Goal: Information Seeking & Learning: Learn about a topic

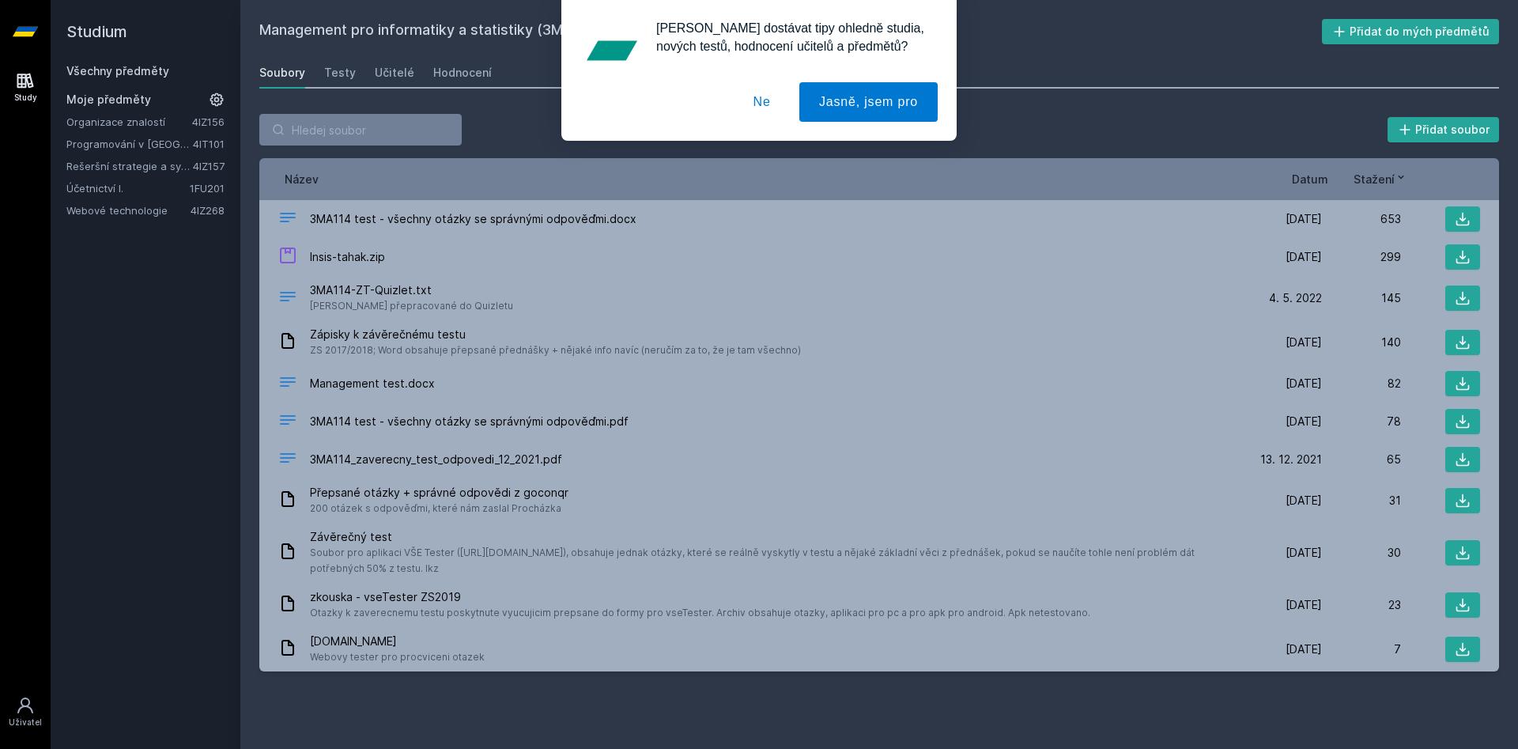
click at [764, 104] on button "Ne" at bounding box center [762, 102] width 57 height 40
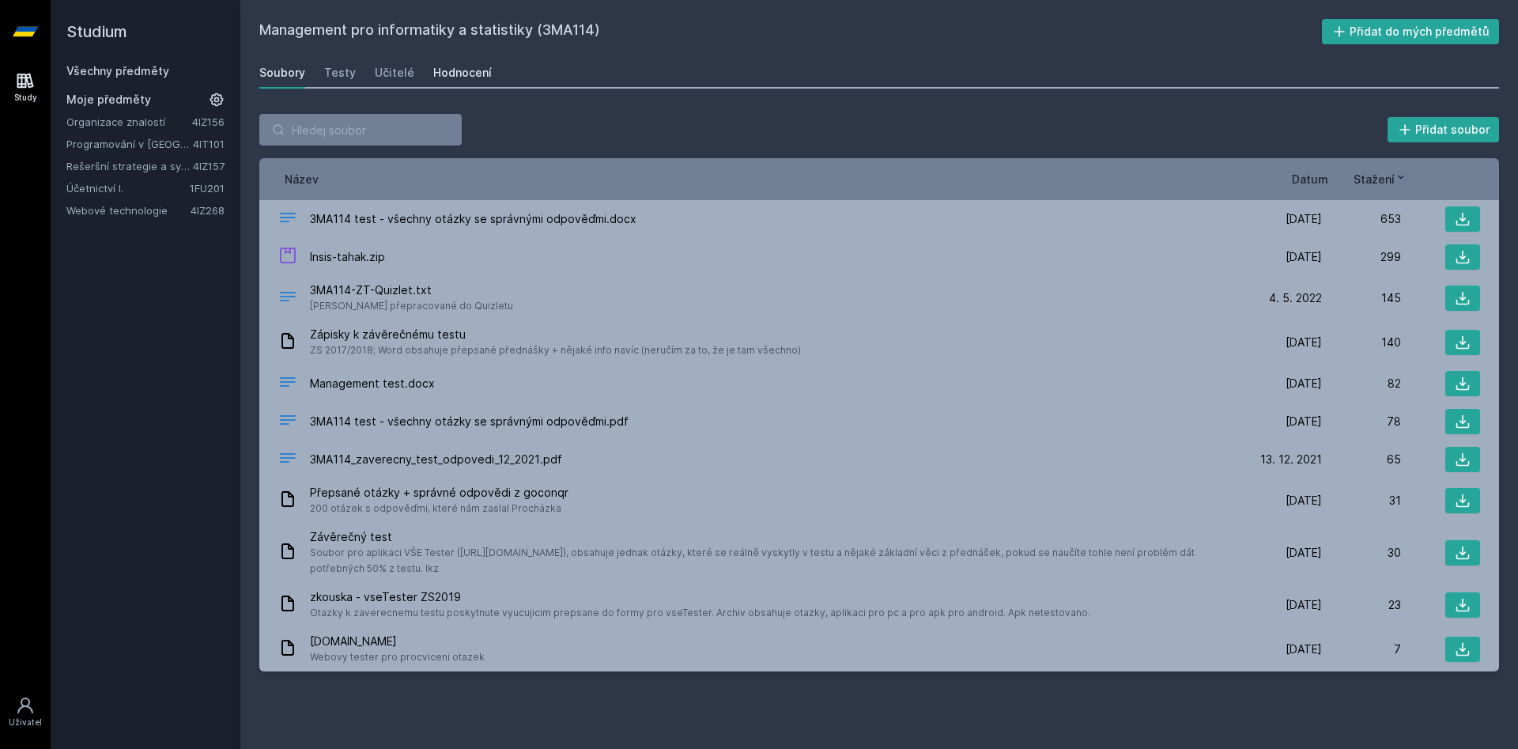
click at [455, 59] on link "Hodnocení" at bounding box center [462, 73] width 59 height 32
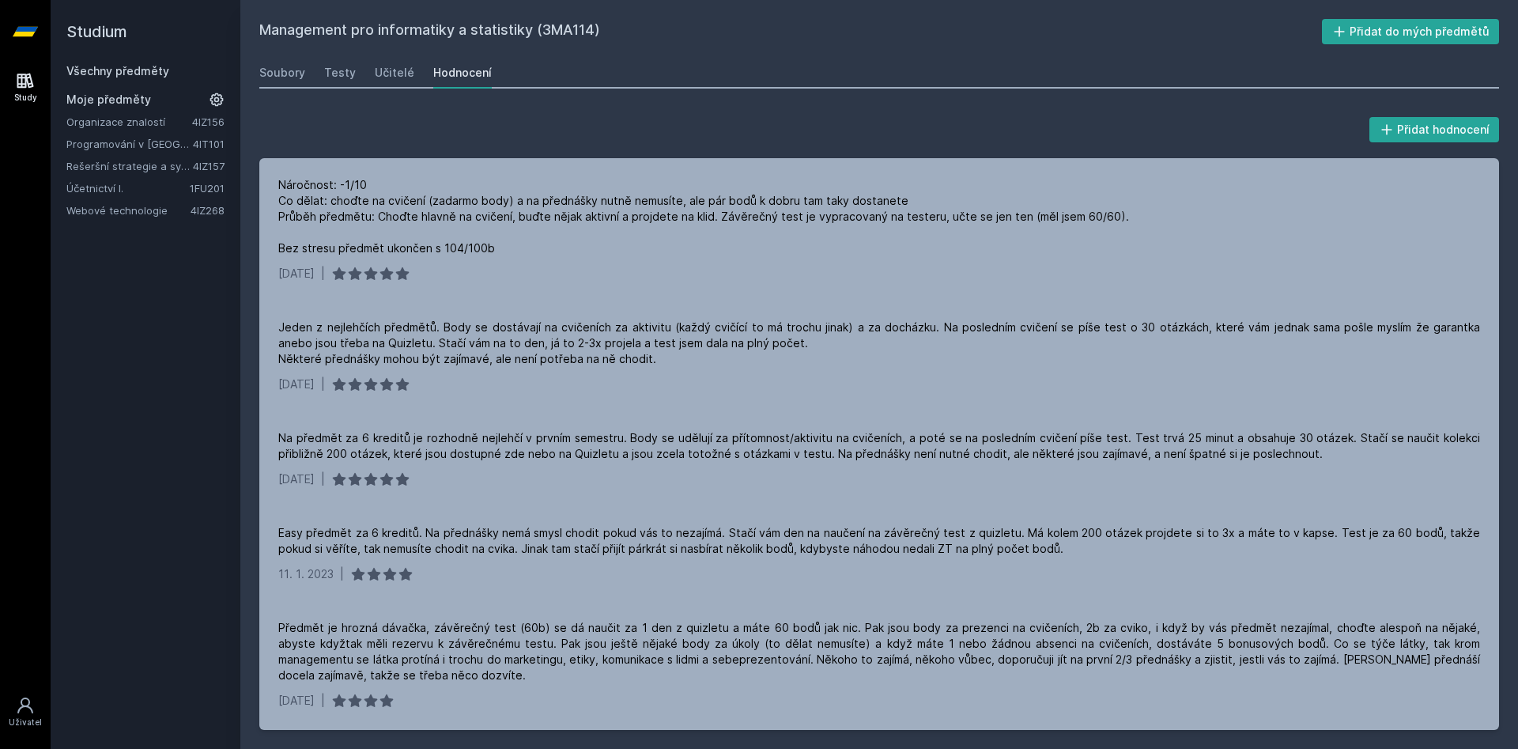
click at [453, 151] on div "Přidat hodnocení Náročnost: -1/10 Co dělat: choďte na cvičení (zadarmo body) a …" at bounding box center [879, 422] width 1240 height 616
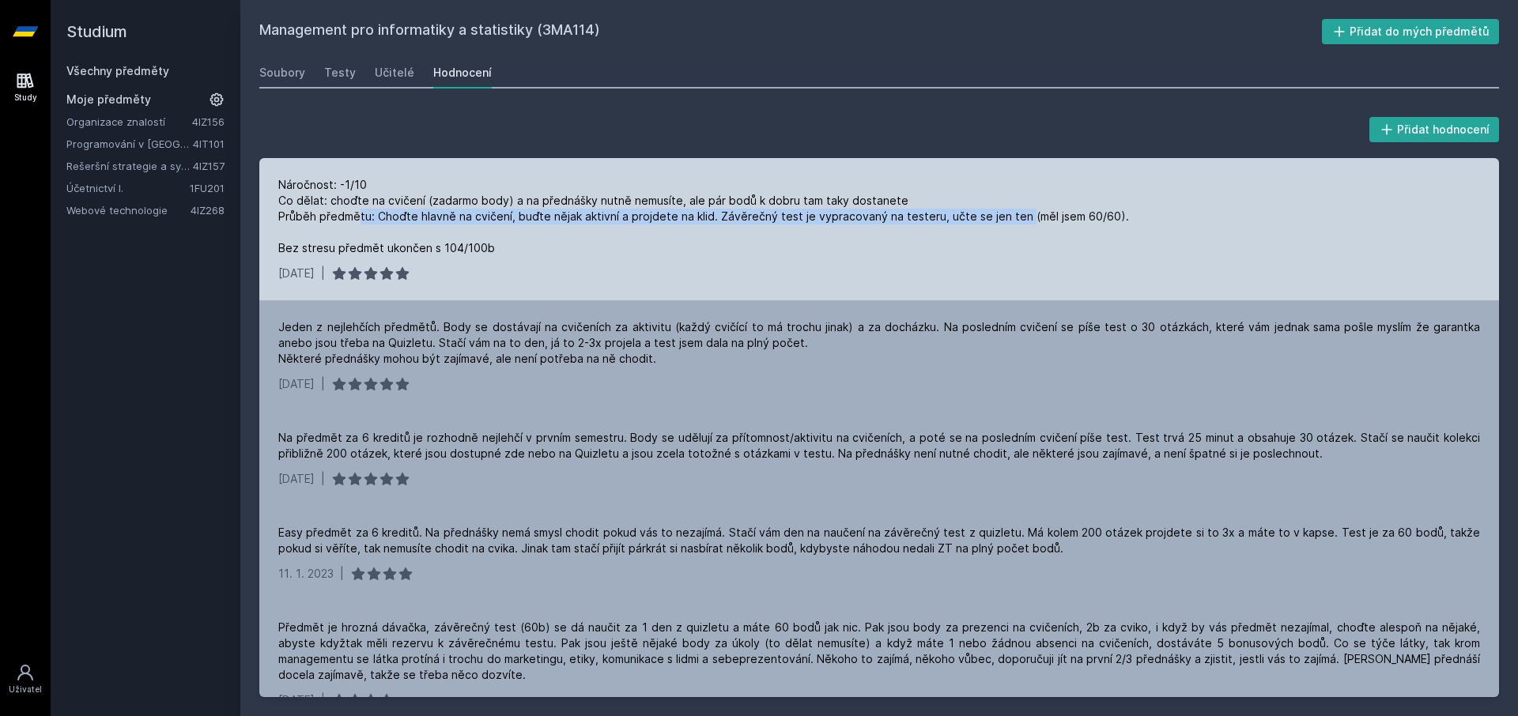
drag, startPoint x: 365, startPoint y: 217, endPoint x: 1014, endPoint y: 217, distance: 649.2
click at [1014, 217] on div "Náročnost: -1/10 Co dělat: choďte na cvičení (zadarmo body) a na přednášky nutn…" at bounding box center [703, 216] width 851 height 79
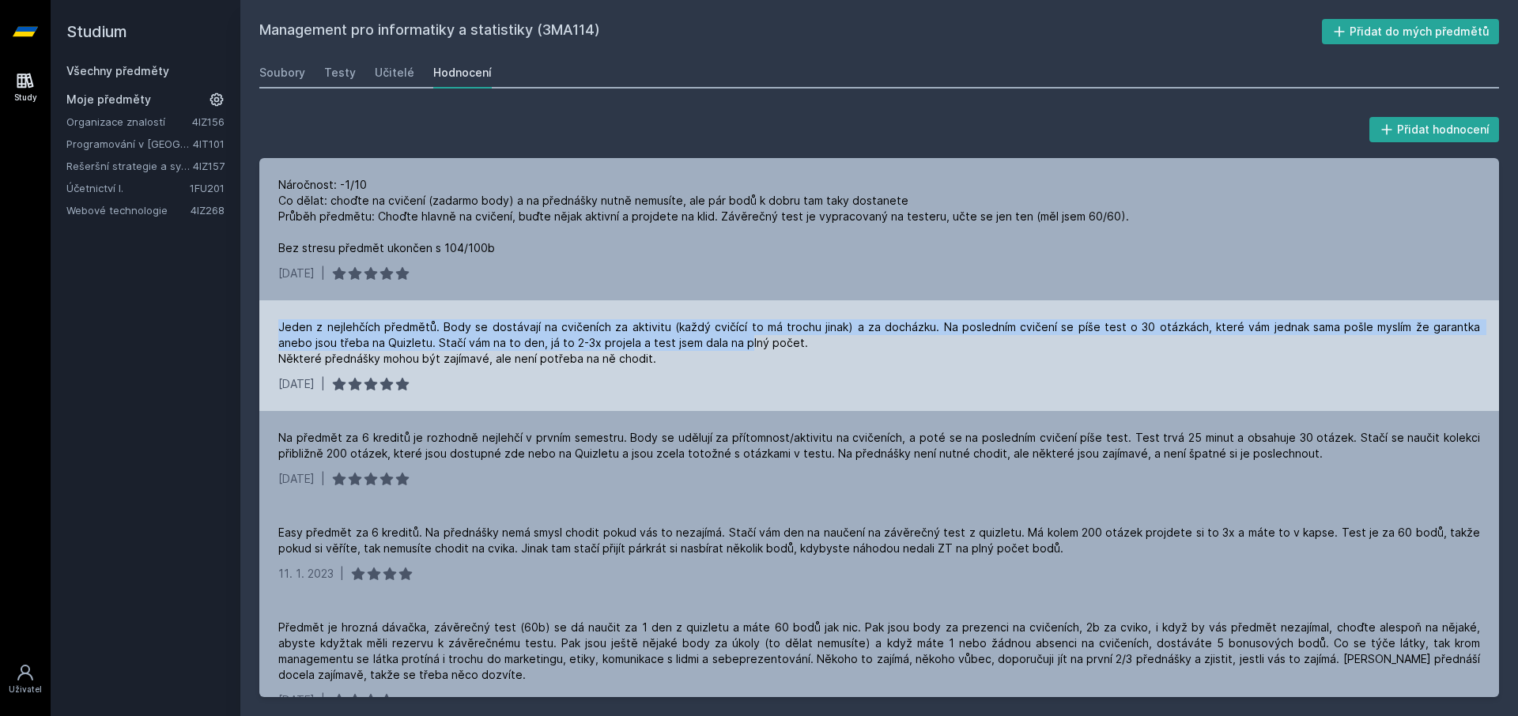
drag, startPoint x: 281, startPoint y: 328, endPoint x: 708, endPoint y: 343, distance: 427.2
click at [708, 343] on div "Jeden z nejlehčích předmětů. Body se dostávají na cvičeních za aktivitu (každý …" at bounding box center [879, 342] width 1202 height 47
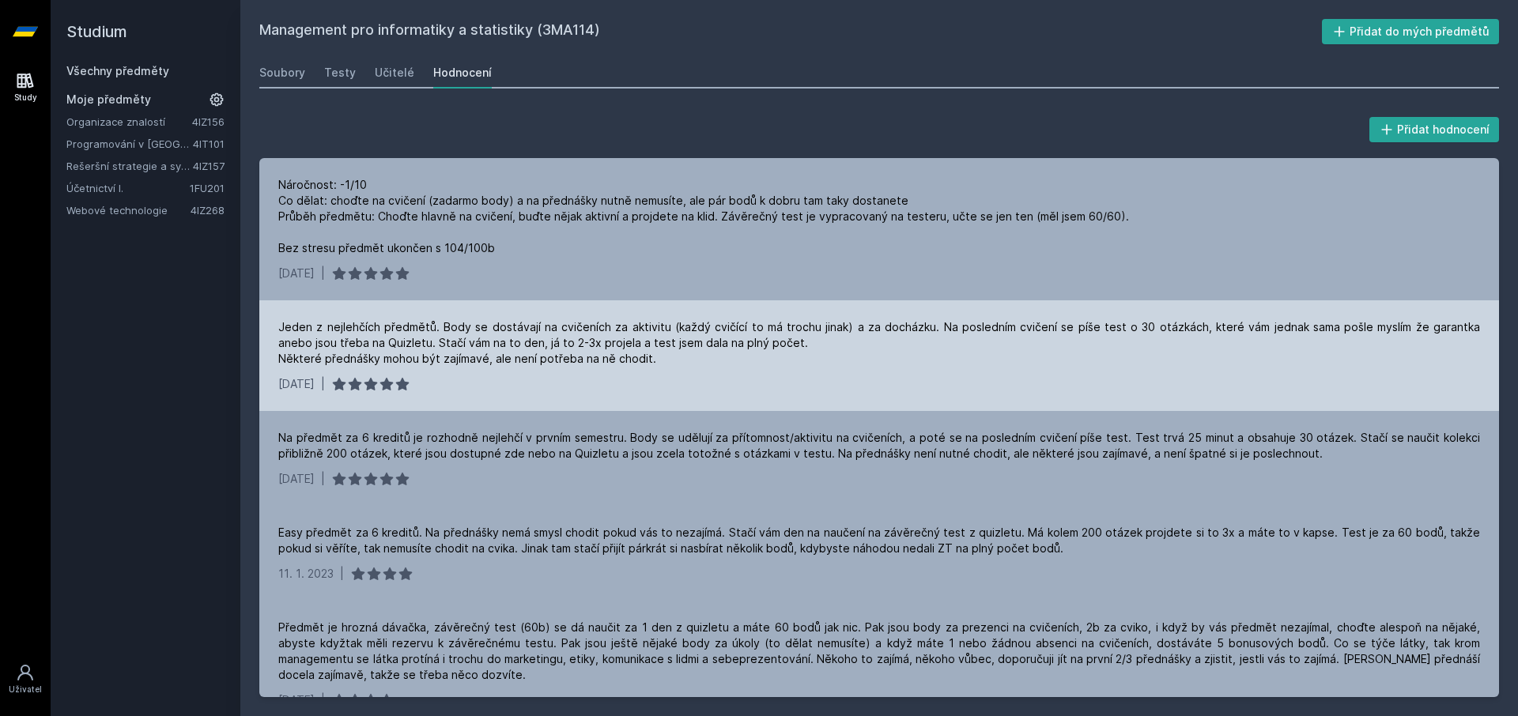
click at [482, 360] on div "Jeden z nejlehčích předmětů. Body se dostávají na cvičeních za aktivitu (každý …" at bounding box center [879, 342] width 1202 height 47
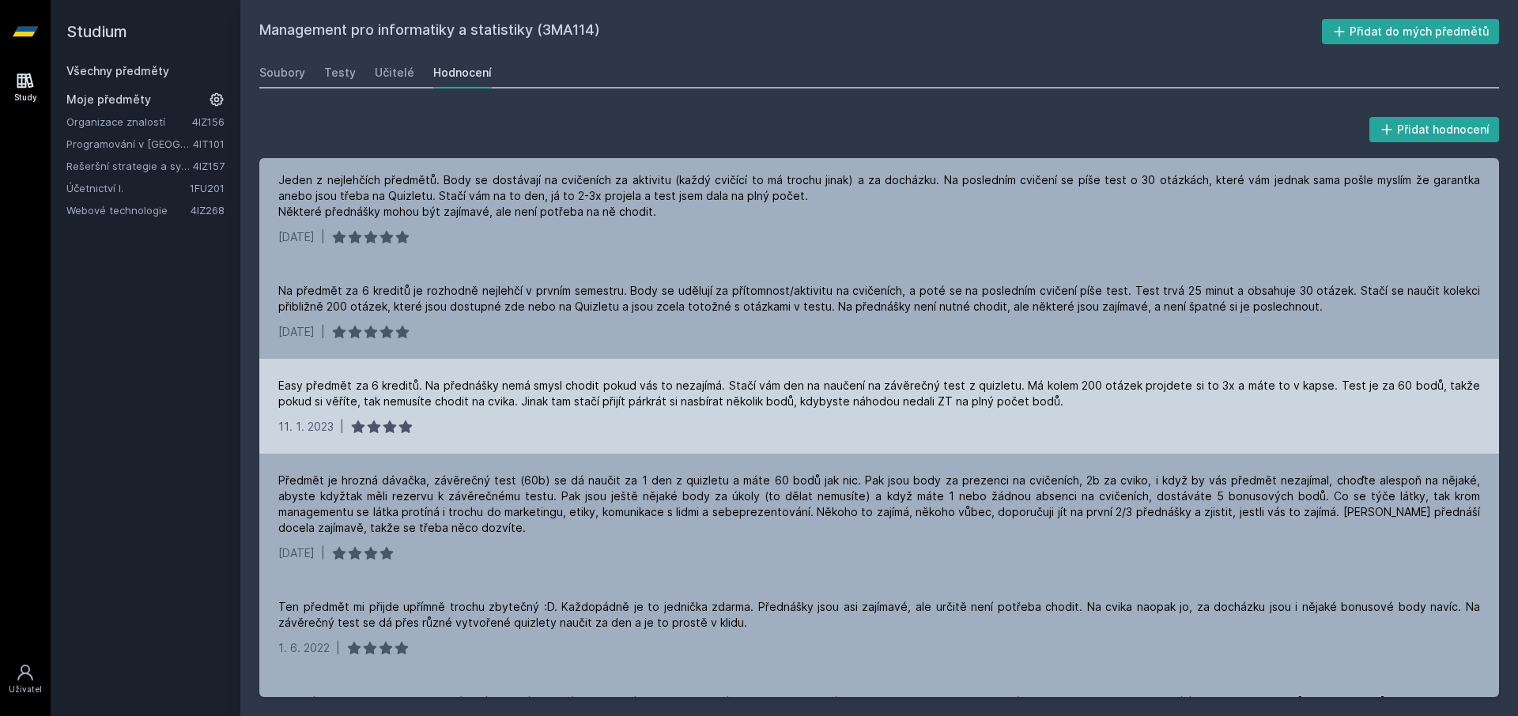
scroll to position [190, 0]
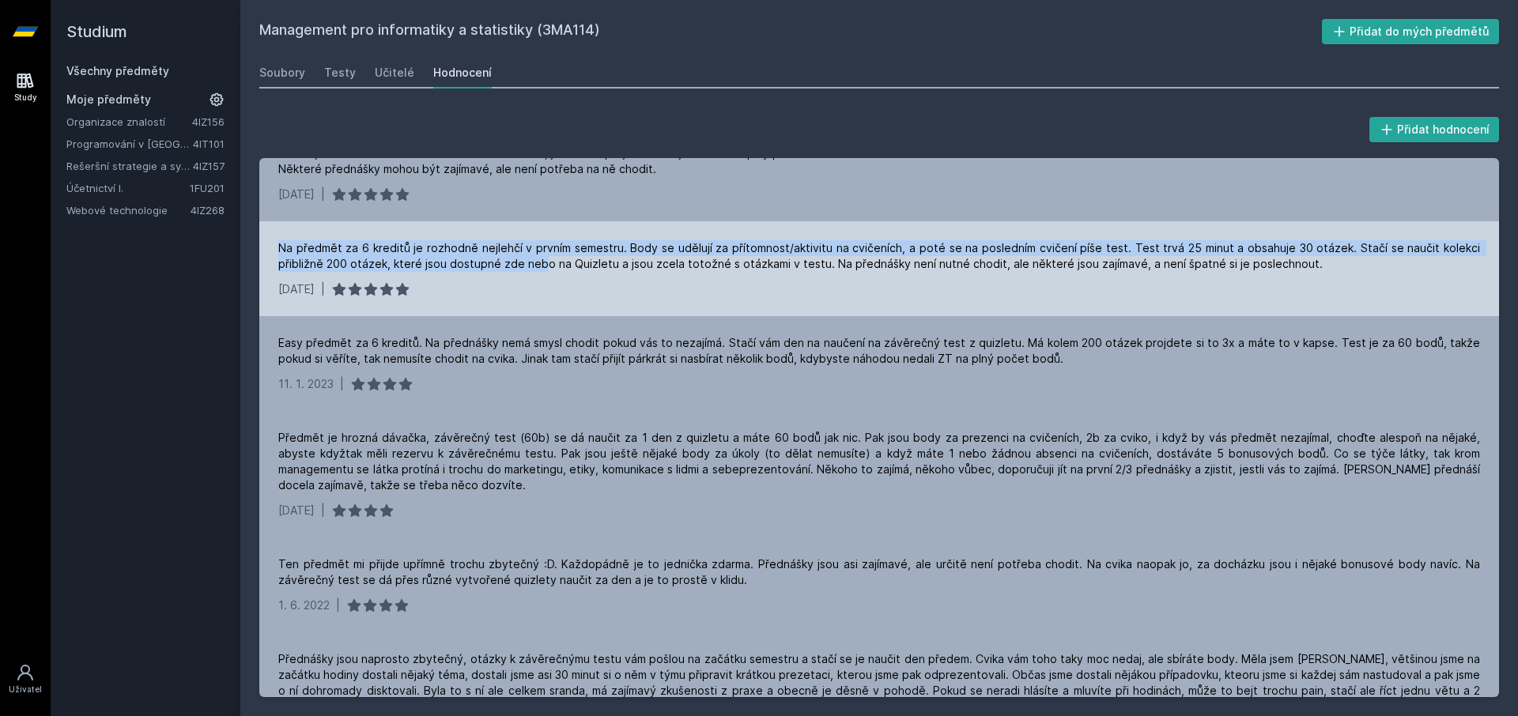
drag, startPoint x: 274, startPoint y: 244, endPoint x: 543, endPoint y: 261, distance: 269.3
click at [543, 261] on div "Na předmět za 6 kreditů je rozhodně nejlehčí v prvním semestru. Body se udělují…" at bounding box center [879, 268] width 1240 height 95
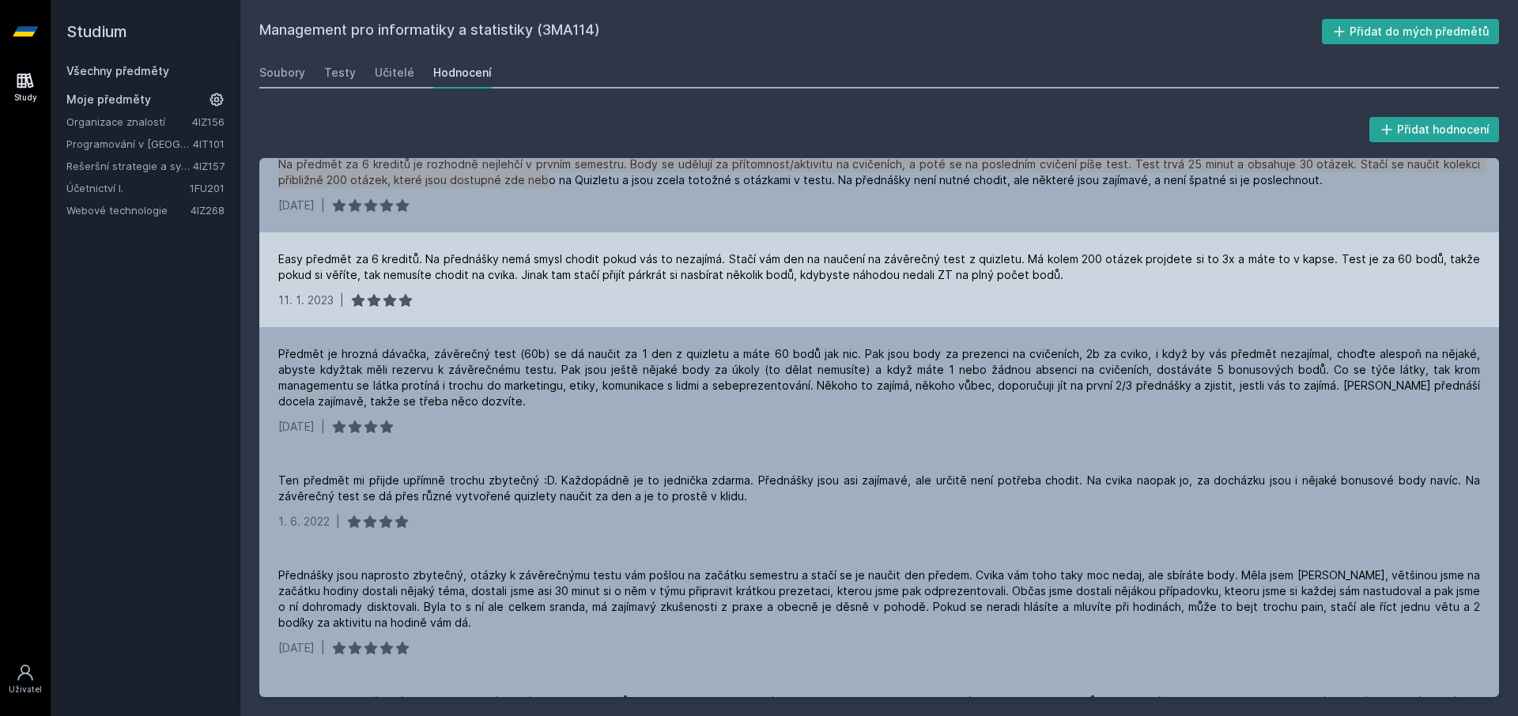
scroll to position [285, 0]
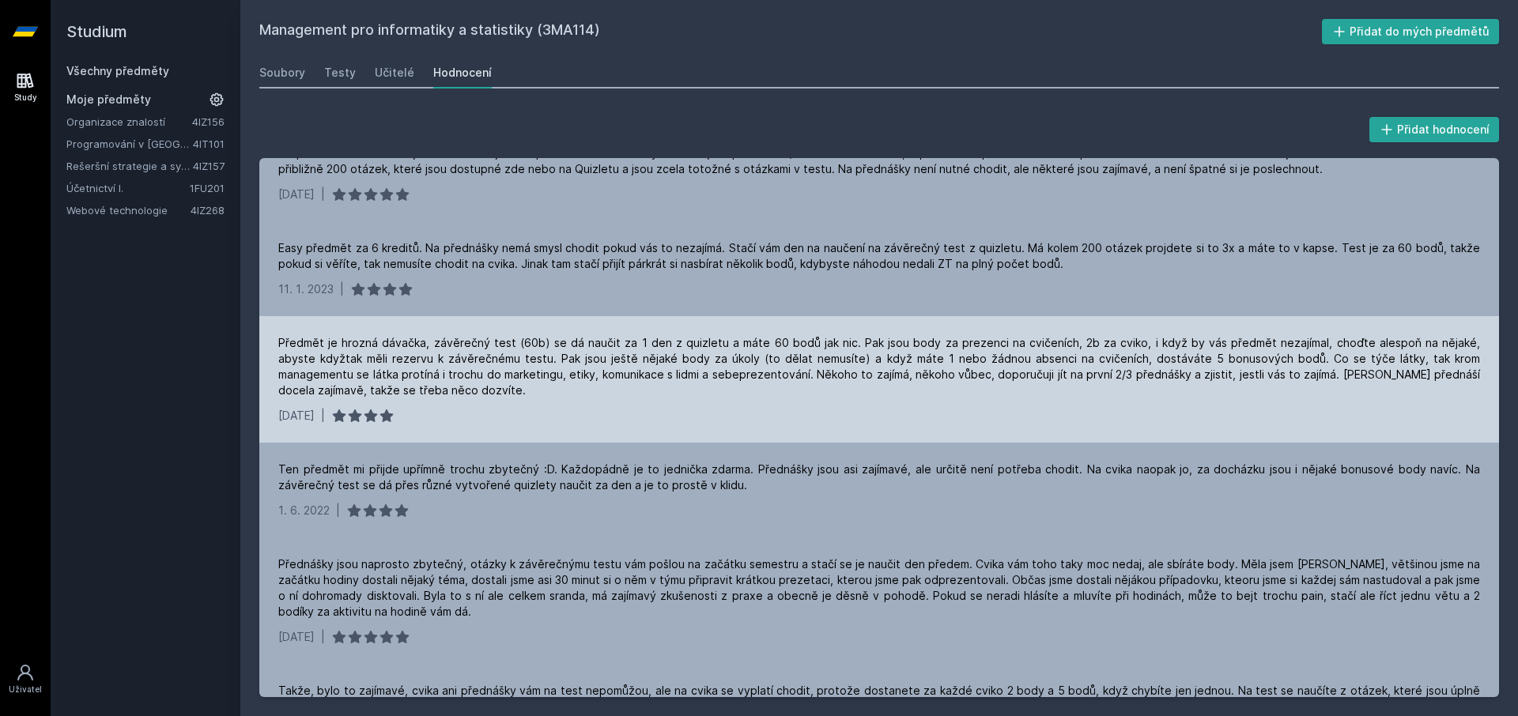
click at [402, 376] on div "Předmět je hrozná dávačka, závěrečný test (60b) se dá naučit za 1 den z quizlet…" at bounding box center [879, 366] width 1202 height 63
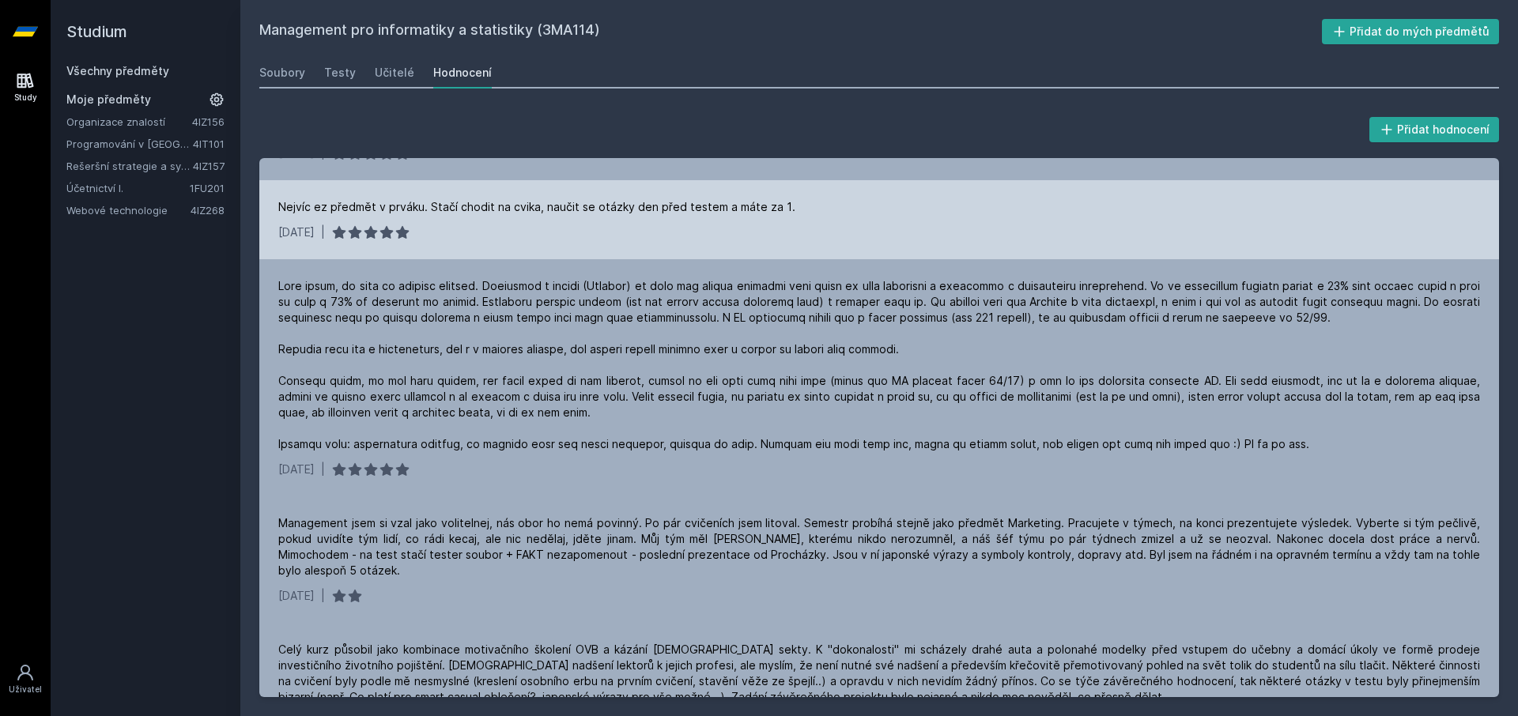
scroll to position [949, 0]
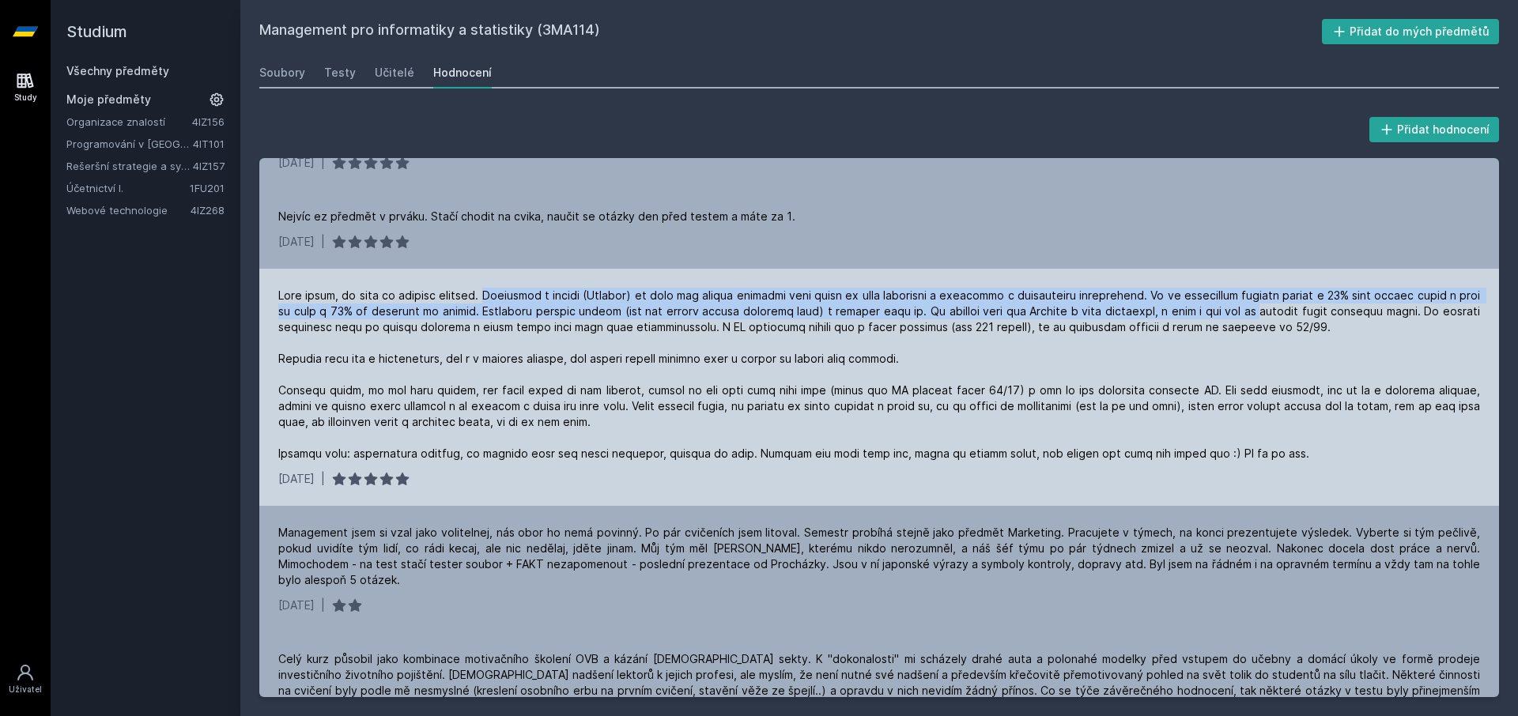
drag, startPoint x: 478, startPoint y: 293, endPoint x: 1222, endPoint y: 322, distance: 744.6
click at [1252, 315] on div at bounding box center [879, 375] width 1202 height 174
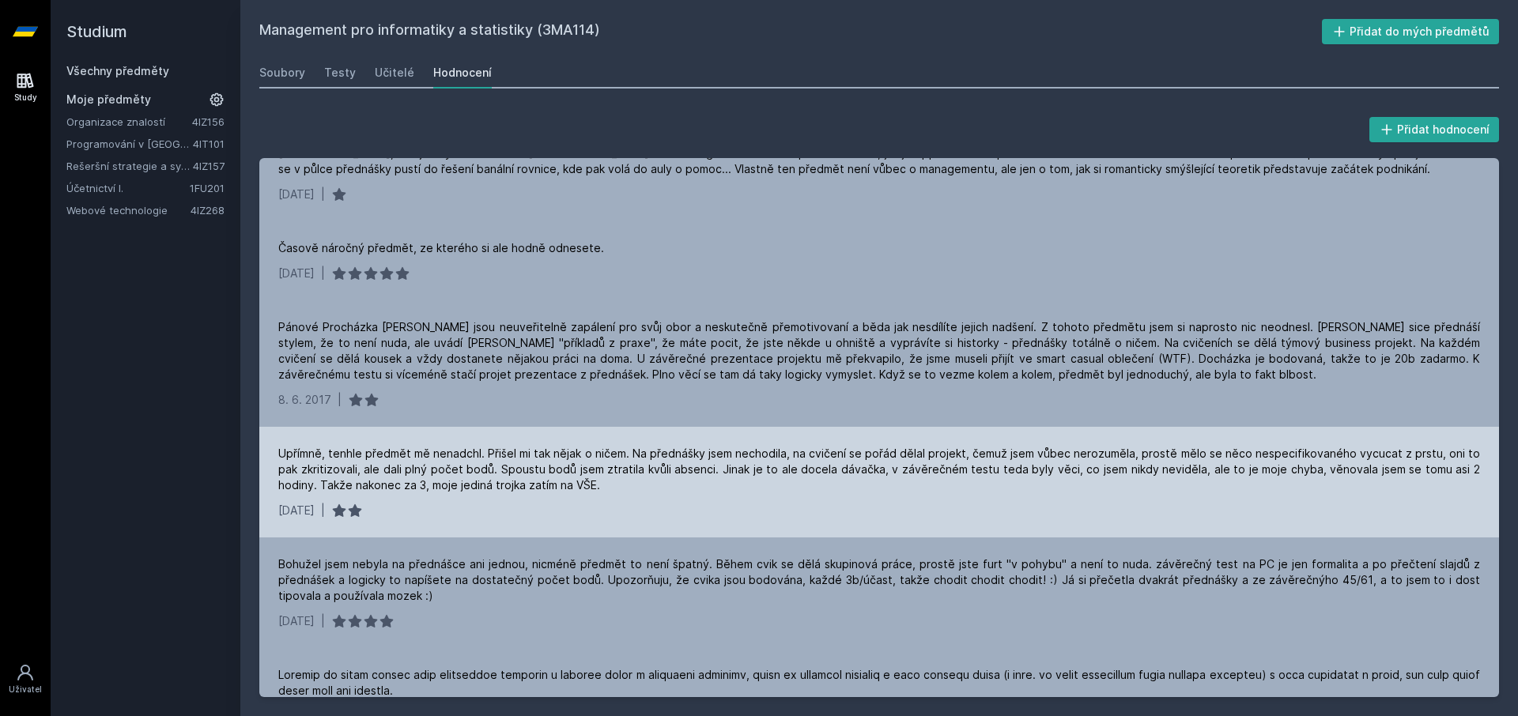
scroll to position [1801, 0]
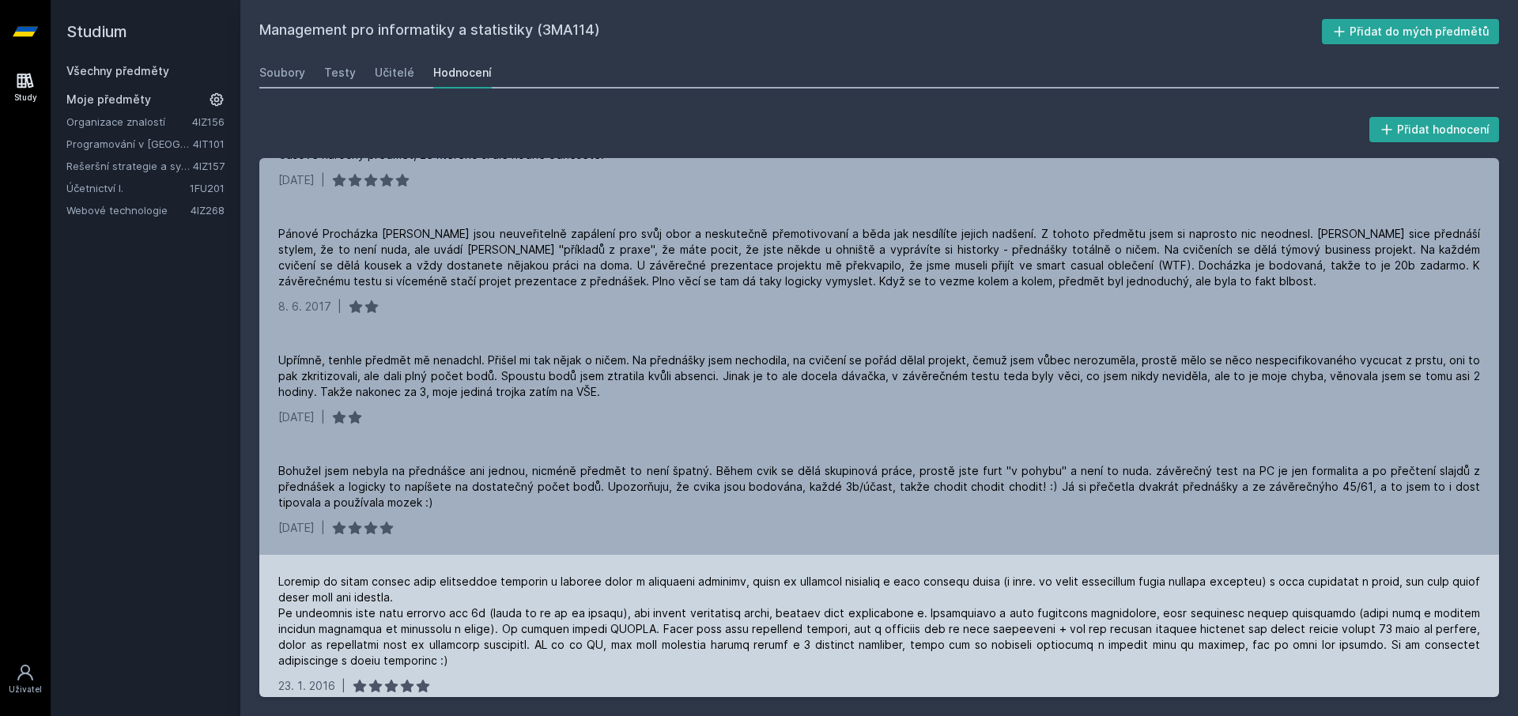
click at [765, 599] on div at bounding box center [879, 621] width 1202 height 95
drag, startPoint x: 361, startPoint y: 572, endPoint x: 468, endPoint y: 554, distance: 108.2
click at [468, 555] on div "[DATE] |" at bounding box center [879, 634] width 1240 height 158
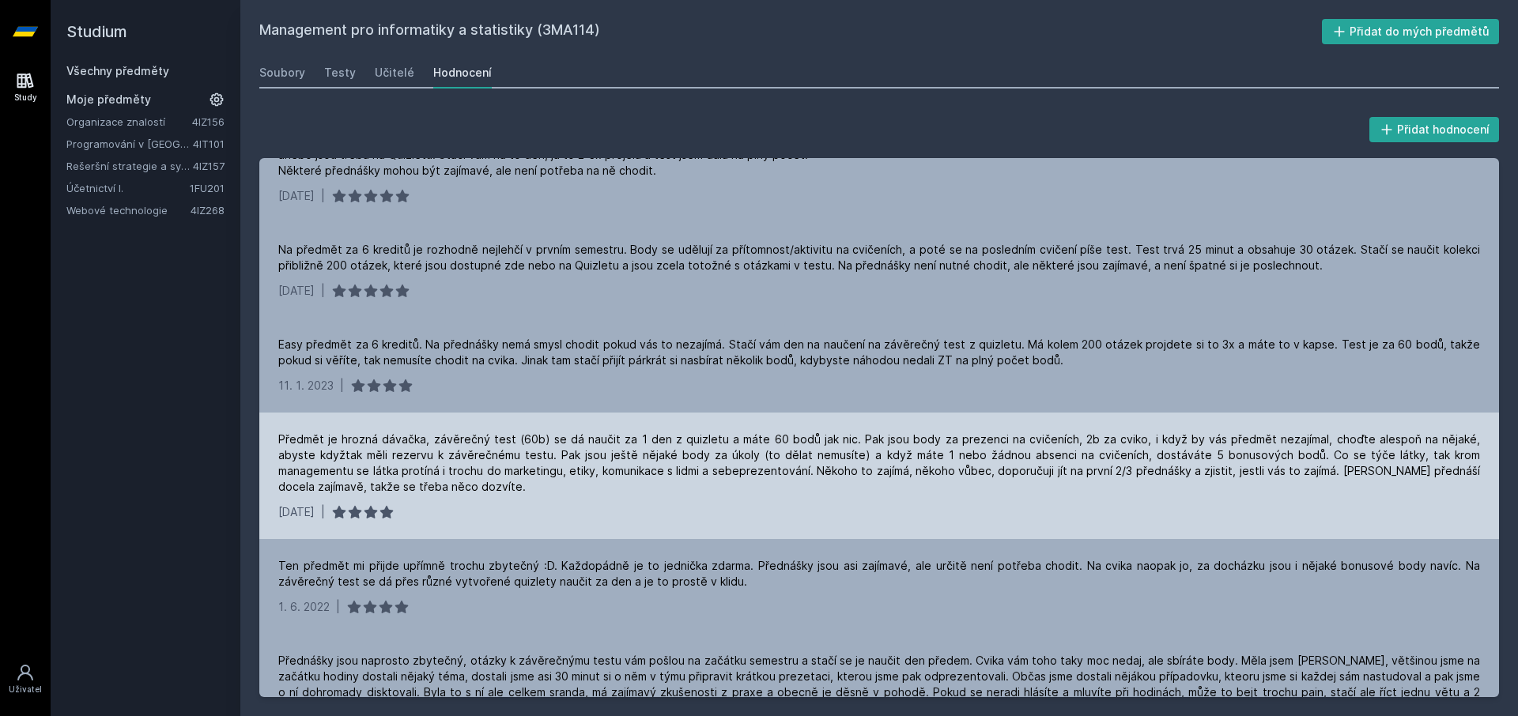
scroll to position [0, 0]
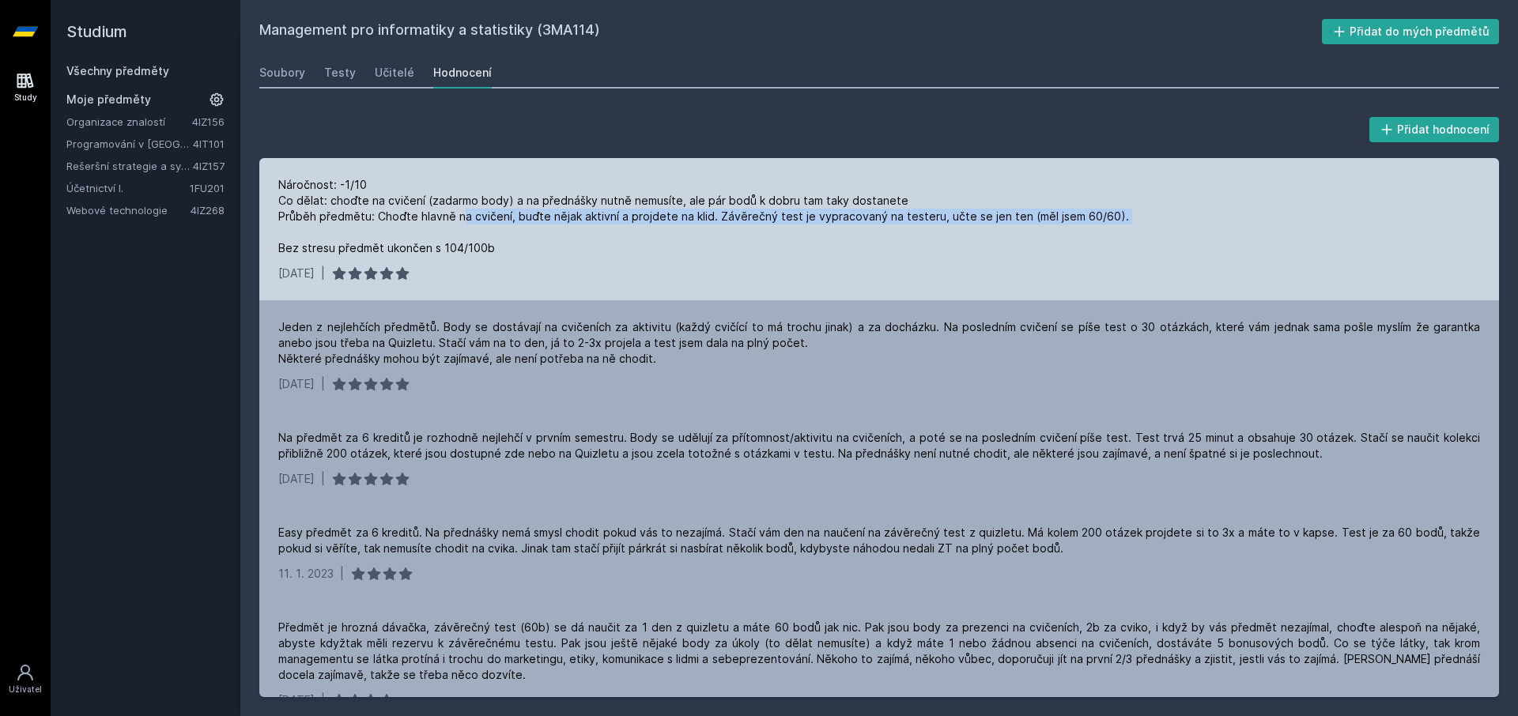
drag, startPoint x: 440, startPoint y: 214, endPoint x: 414, endPoint y: 227, distance: 29.0
click at [414, 227] on div "Náročnost: -1/10 Co dělat: choďte na cvičení (zadarmo body) a na přednášky nutn…" at bounding box center [703, 216] width 851 height 79
click at [446, 255] on div "Náročnost: -1/10 Co dělat: choďte na cvičení (zadarmo body) a na přednášky nutn…" at bounding box center [703, 216] width 851 height 79
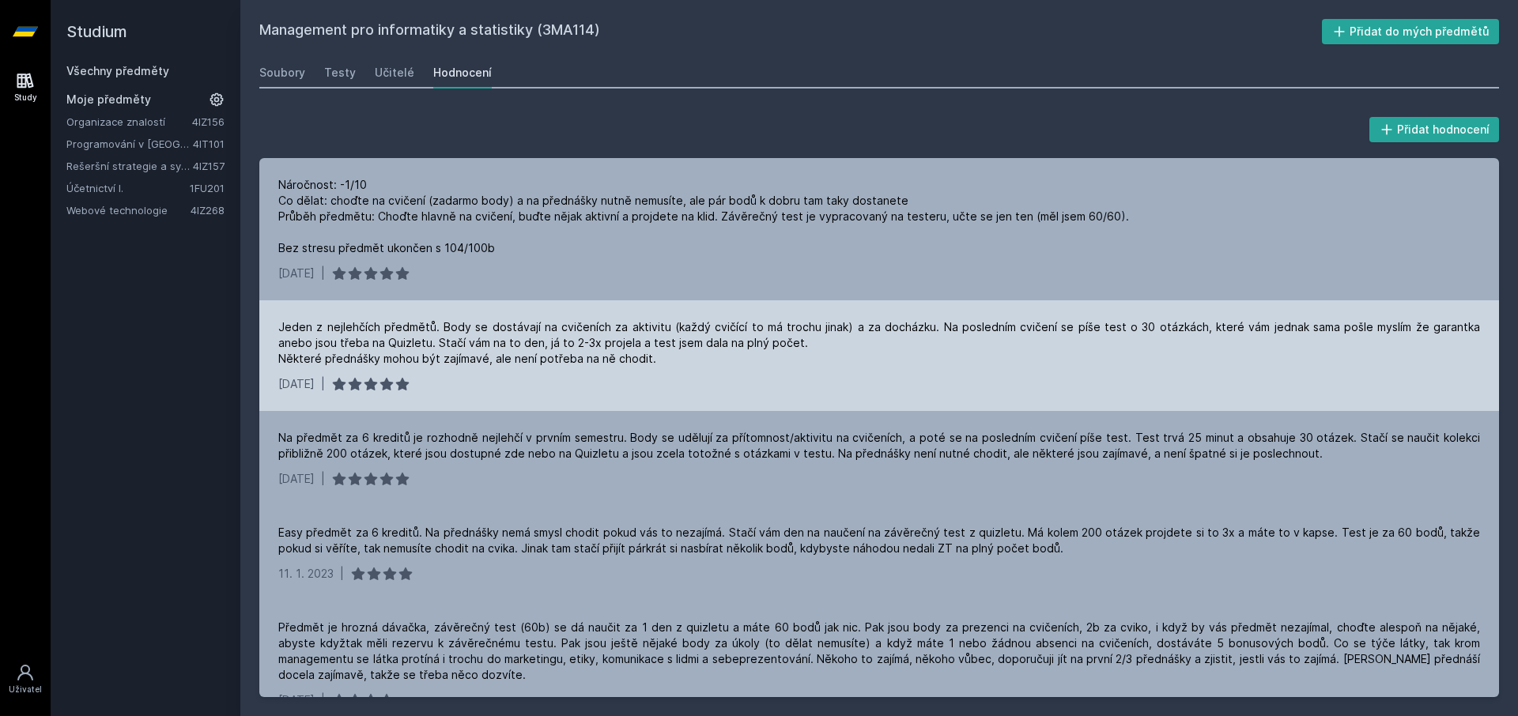
click at [434, 319] on div "Jeden z nejlehčích předmětů. Body se dostávají na cvičeních za aktivitu (každý …" at bounding box center [879, 342] width 1202 height 47
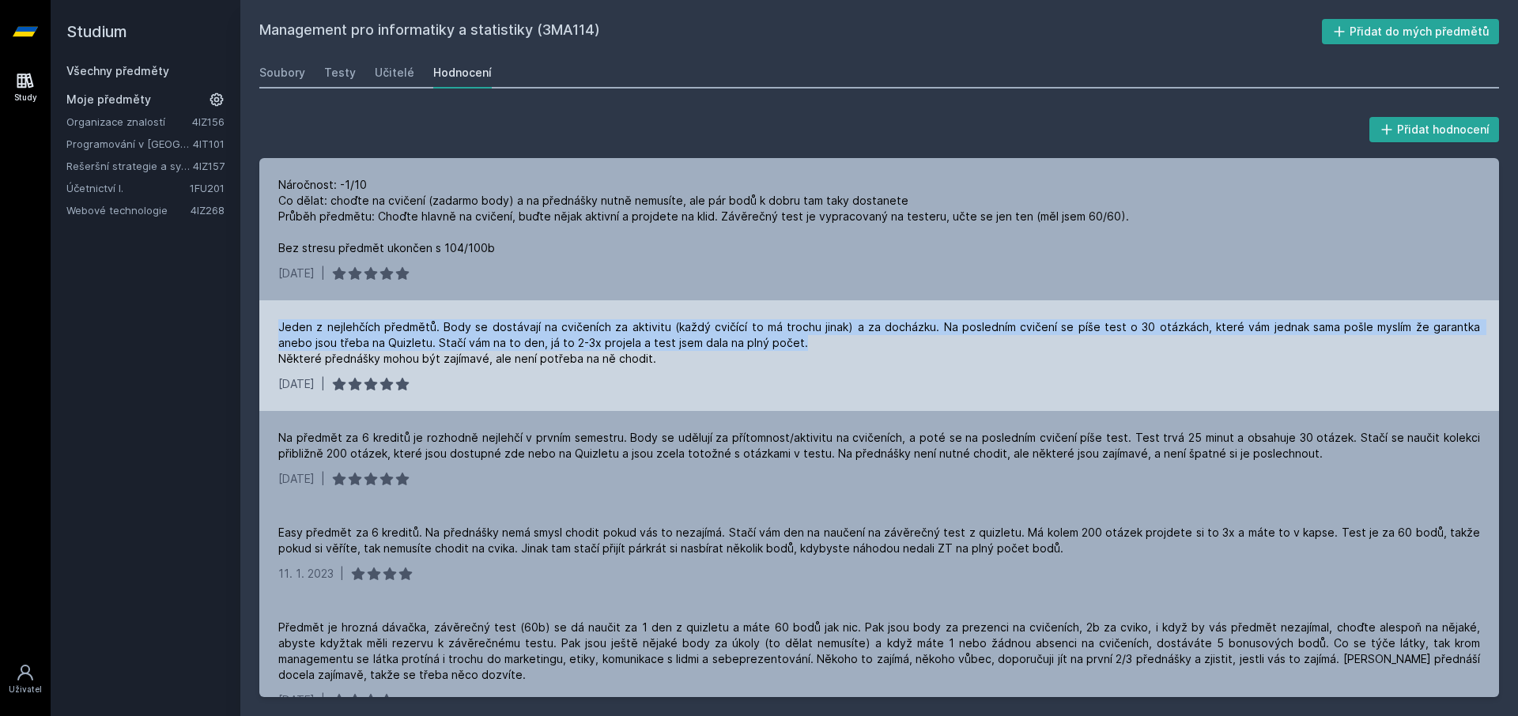
click at [434, 319] on div "Jeden z nejlehčích předmětů. Body se dostávají na cvičeních za aktivitu (každý …" at bounding box center [879, 342] width 1202 height 47
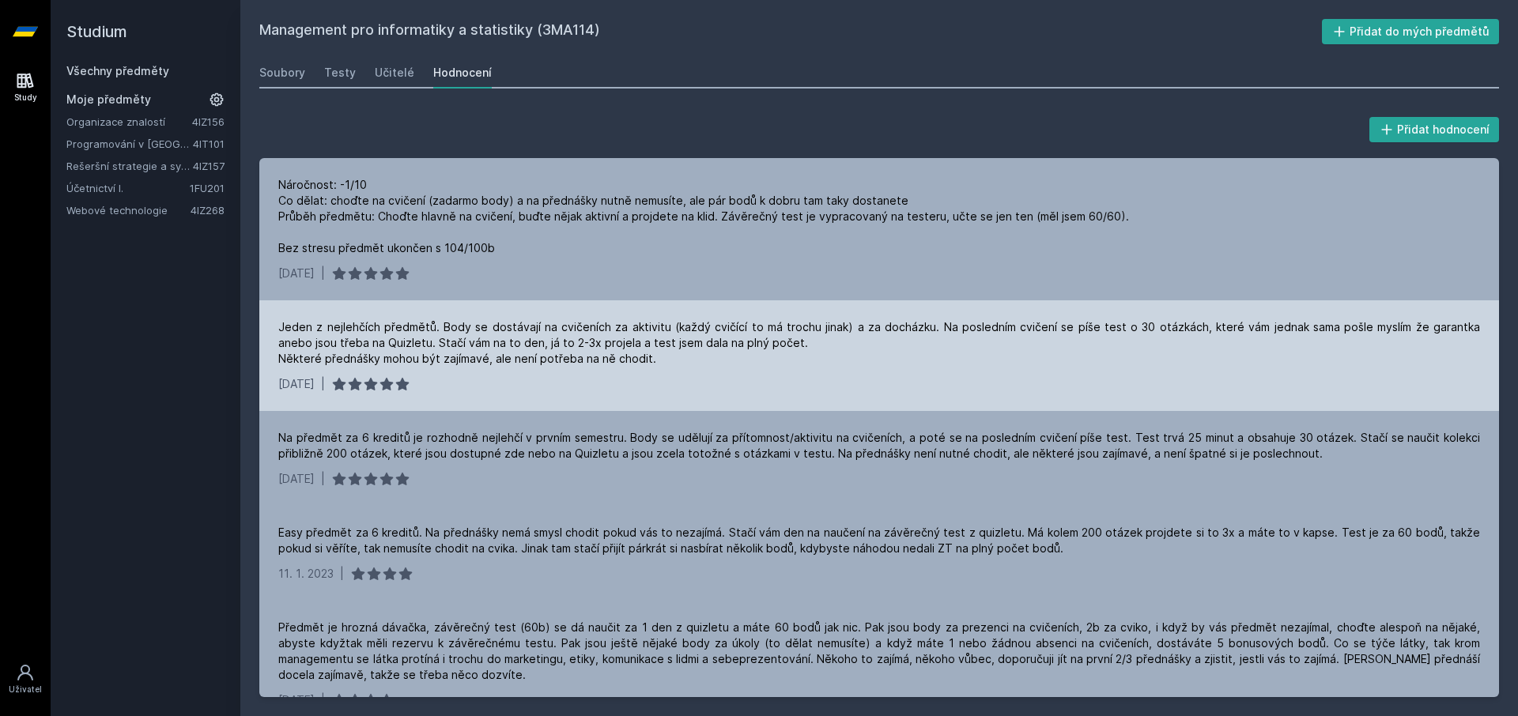
click at [396, 364] on div "Jeden z nejlehčích předmětů. Body se dostávají na cvičeních za aktivitu (každý …" at bounding box center [879, 342] width 1202 height 47
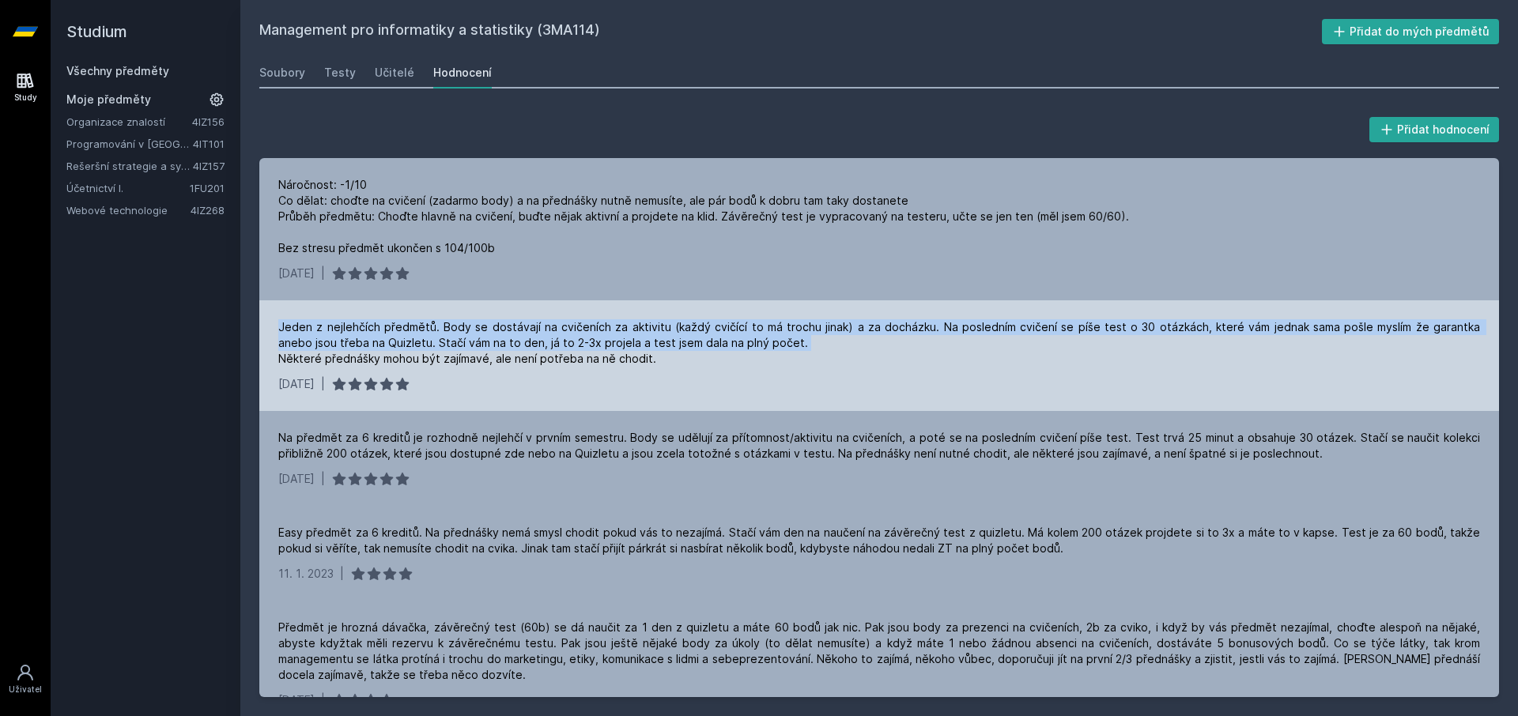
click at [396, 364] on div "Jeden z nejlehčích předmětů. Body se dostávají na cvičeních za aktivitu (každý …" at bounding box center [879, 342] width 1202 height 47
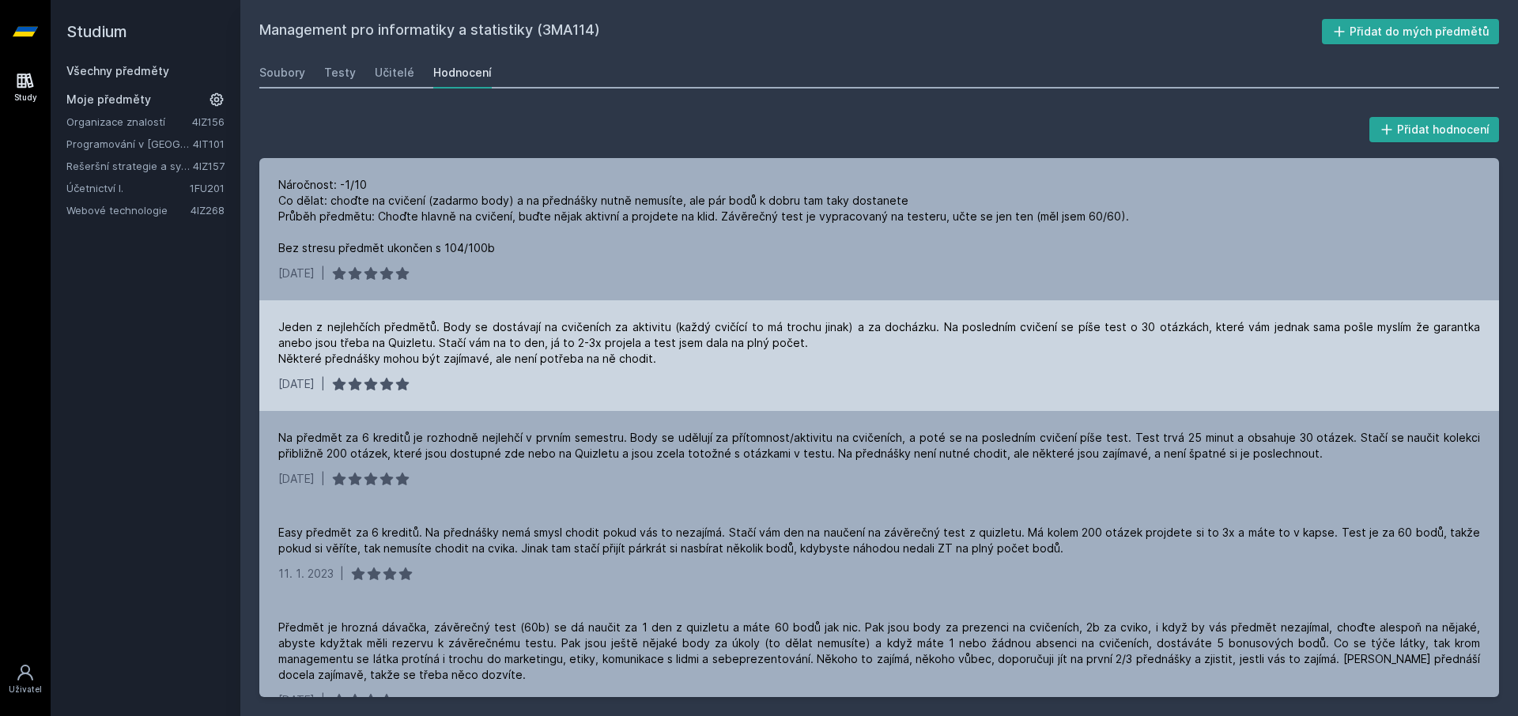
click at [375, 325] on div "Jeden z nejlehčích předmětů. Body se dostávají na cvičeních za aktivitu (každý …" at bounding box center [879, 342] width 1202 height 47
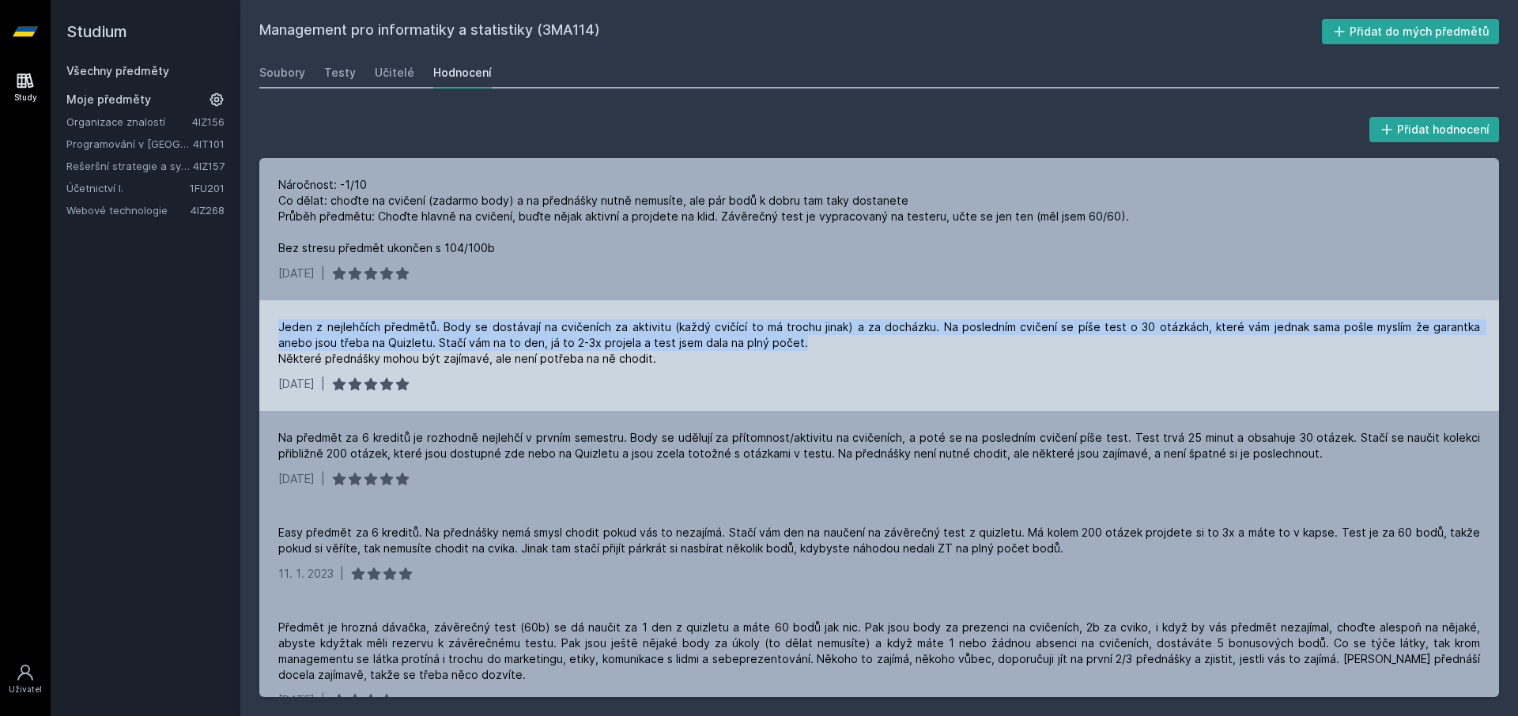
click at [375, 325] on div "Jeden z nejlehčích předmětů. Body se dostávají na cvičeních za aktivitu (každý …" at bounding box center [879, 342] width 1202 height 47
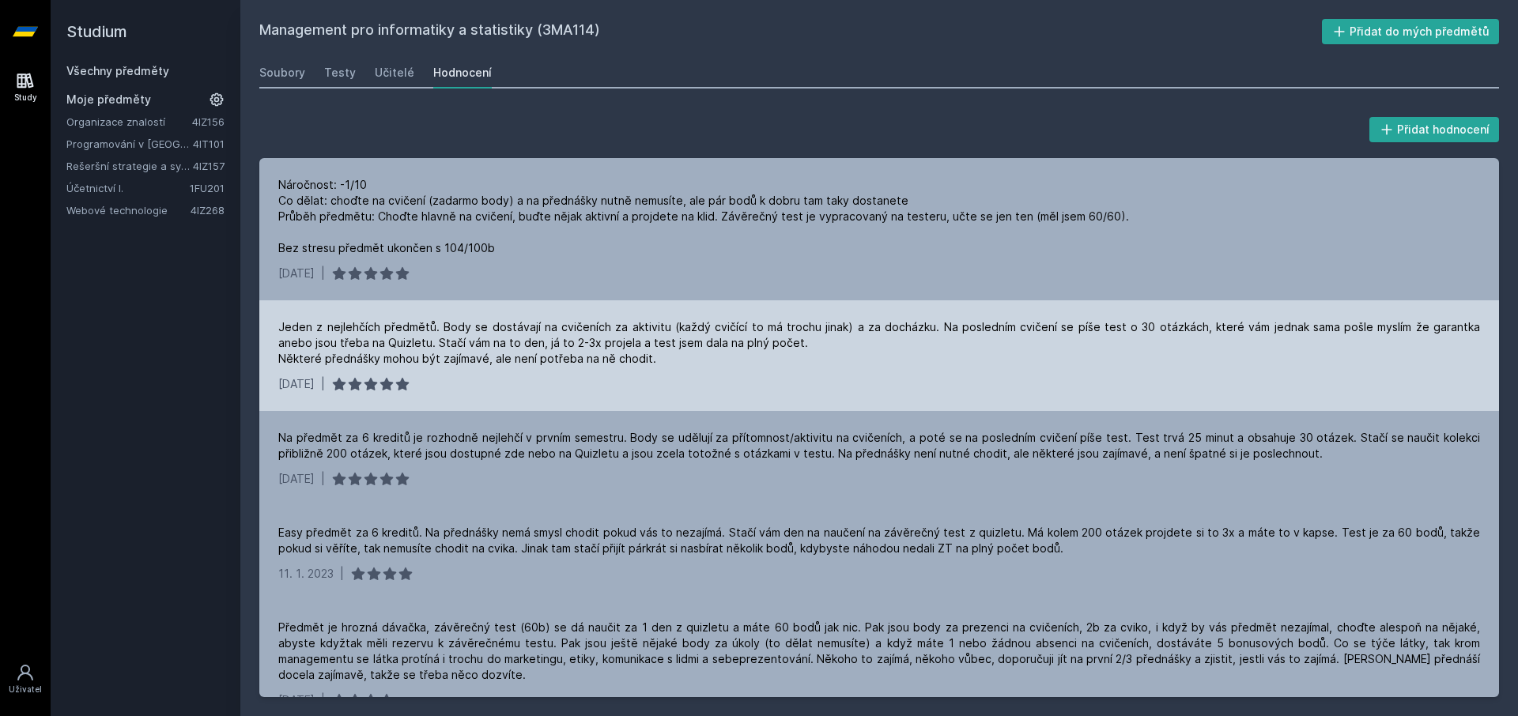
click at [429, 361] on div "Jeden z nejlehčích předmětů. Body se dostávají na cvičeních za aktivitu (každý …" at bounding box center [879, 342] width 1202 height 47
click at [440, 329] on div "Jeden z nejlehčích předmětů. Body se dostávají na cvičeních za aktivitu (každý …" at bounding box center [879, 342] width 1202 height 47
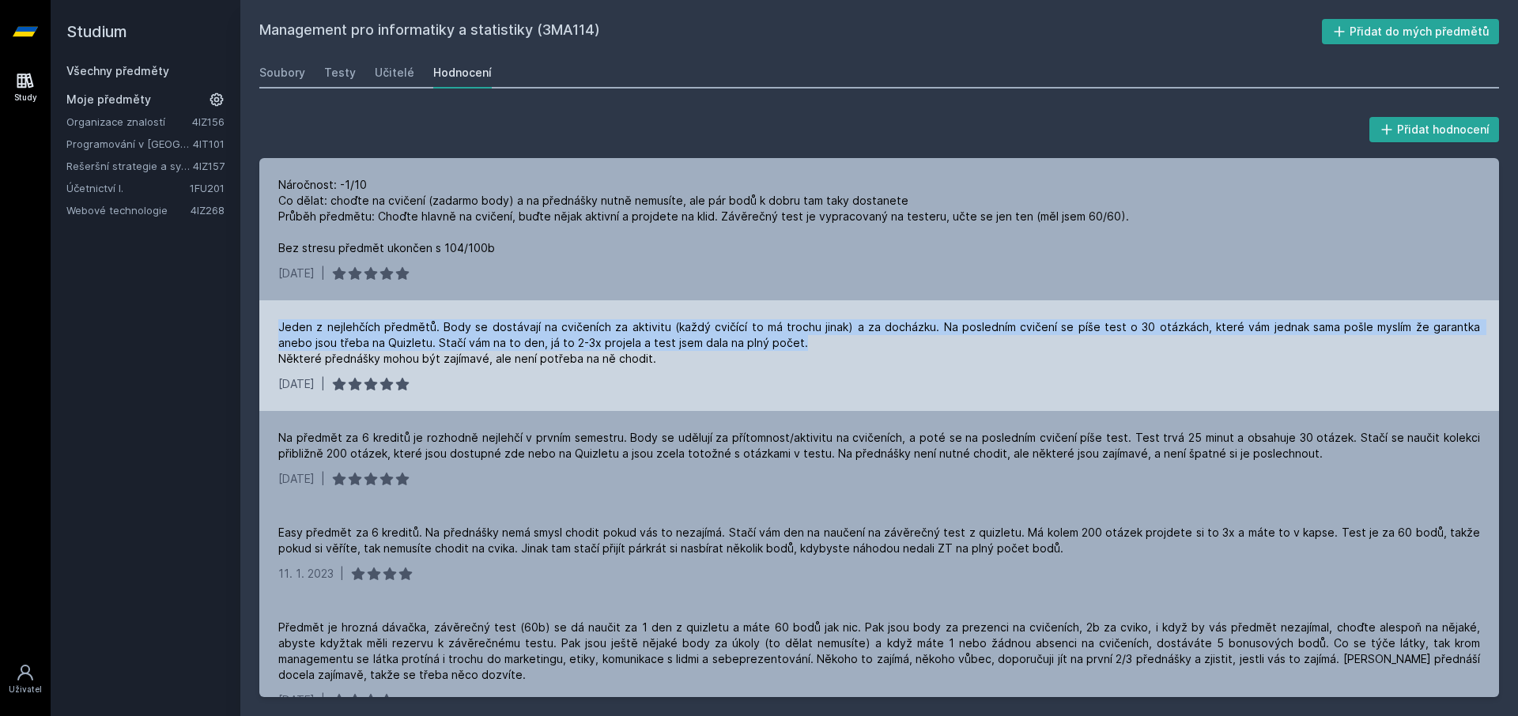
click at [440, 329] on div "Jeden z nejlehčích předmětů. Body se dostávají na cvičeních za aktivitu (každý …" at bounding box center [879, 342] width 1202 height 47
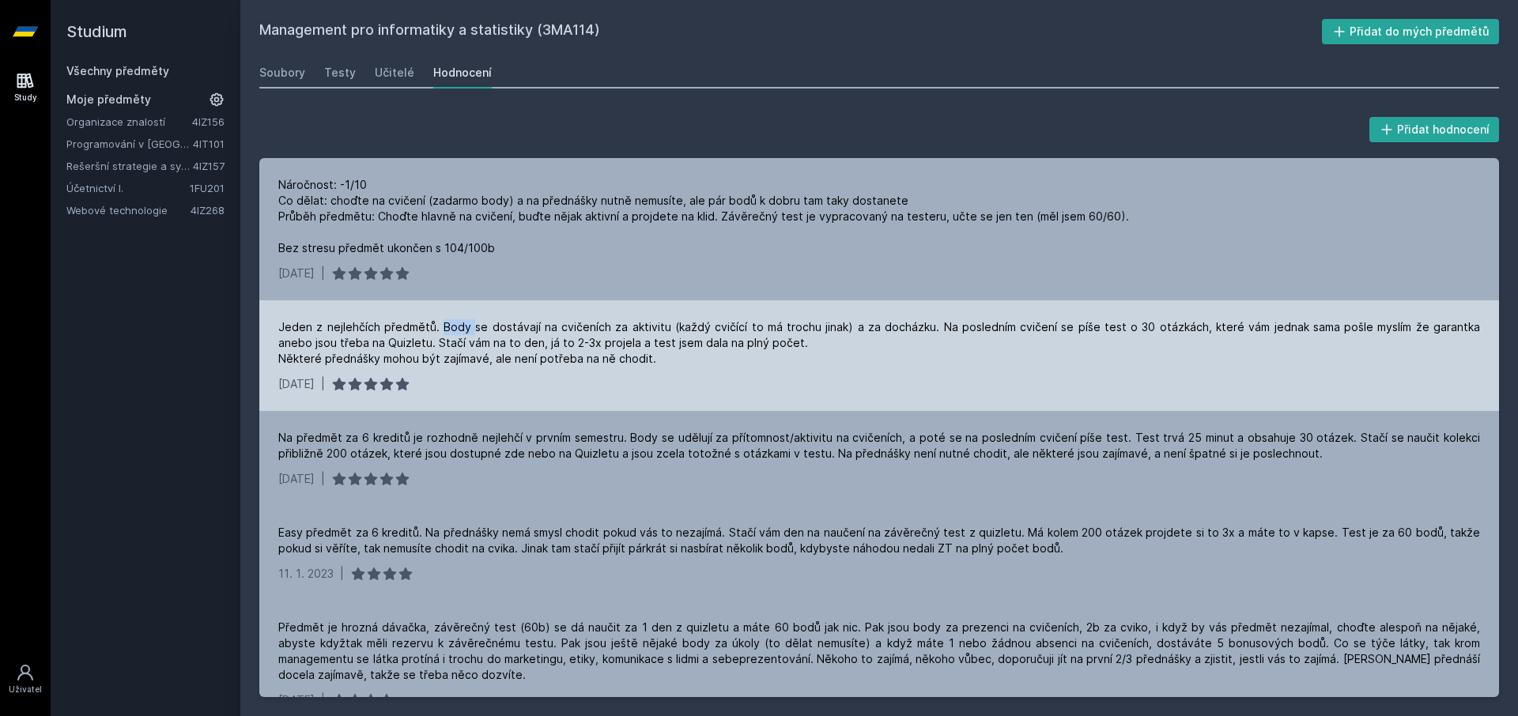
click at [440, 329] on div "Jeden z nejlehčích předmětů. Body se dostávají na cvičeních za aktivitu (každý …" at bounding box center [879, 342] width 1202 height 47
click at [440, 339] on div "Jeden z nejlehčích předmětů. Body se dostávají na cvičeních za aktivitu (každý …" at bounding box center [879, 342] width 1202 height 47
click at [440, 319] on div "Jeden z nejlehčích předmětů. Body se dostávají na cvičeních za aktivitu (každý …" at bounding box center [879, 355] width 1240 height 111
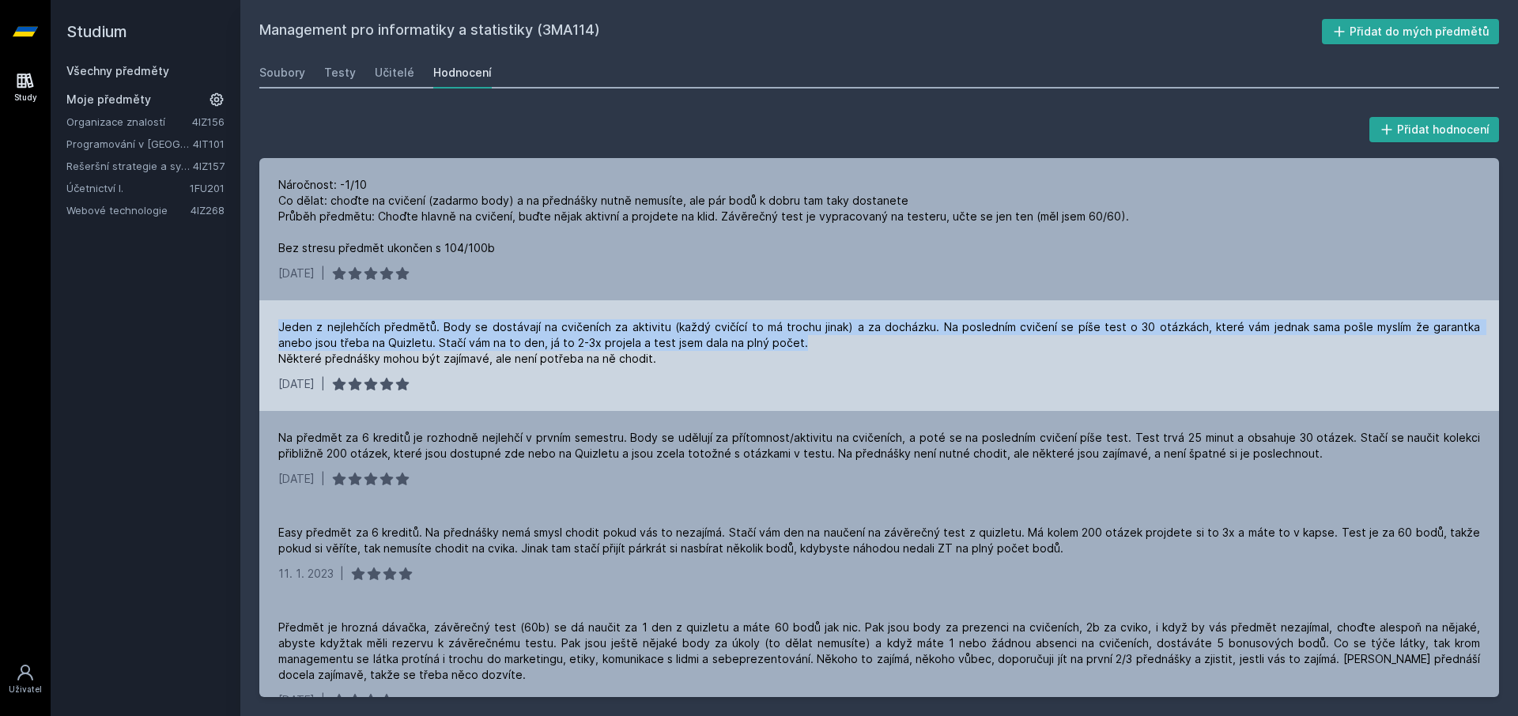
click at [440, 319] on div "Jeden z nejlehčích předmětů. Body se dostávají na cvičeních za aktivitu (každý …" at bounding box center [879, 355] width 1240 height 111
click at [436, 345] on div "Jeden z nejlehčích předmětů. Body se dostávají na cvičeních za aktivitu (každý …" at bounding box center [879, 342] width 1202 height 47
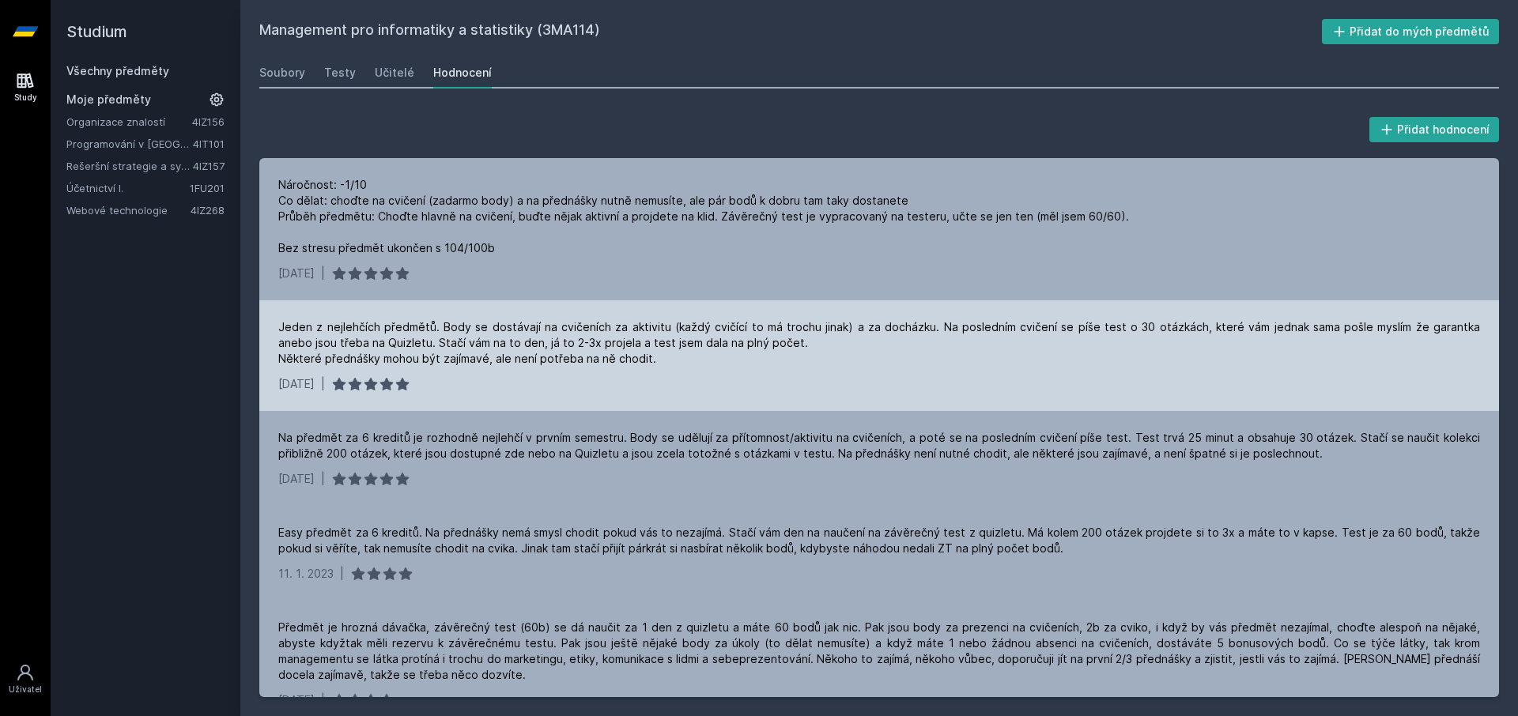
click at [429, 357] on div "Jeden z nejlehčích předmětů. Body se dostávají na cvičeních za aktivitu (každý …" at bounding box center [879, 342] width 1202 height 47
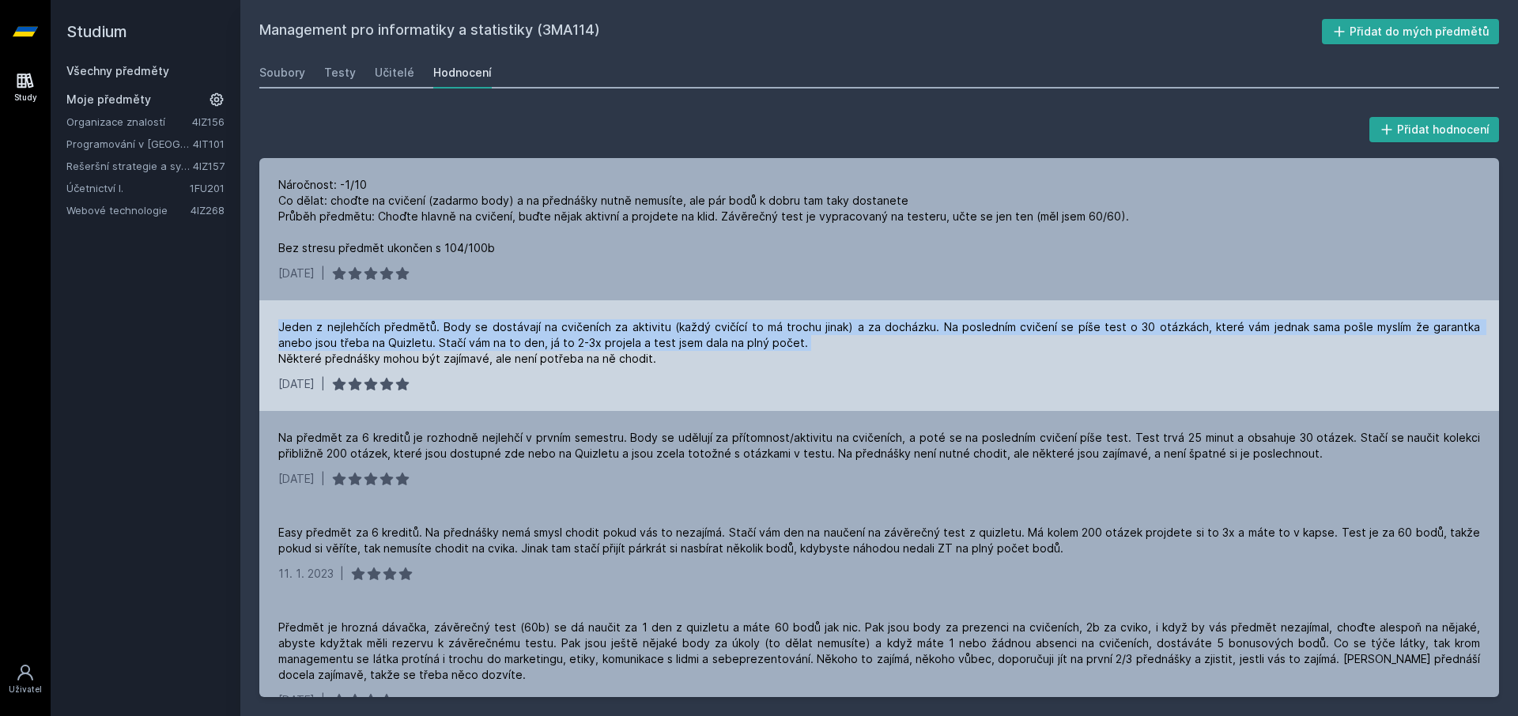
click at [429, 357] on div "Jeden z nejlehčích předmětů. Body se dostávají na cvičeních za aktivitu (každý …" at bounding box center [879, 342] width 1202 height 47
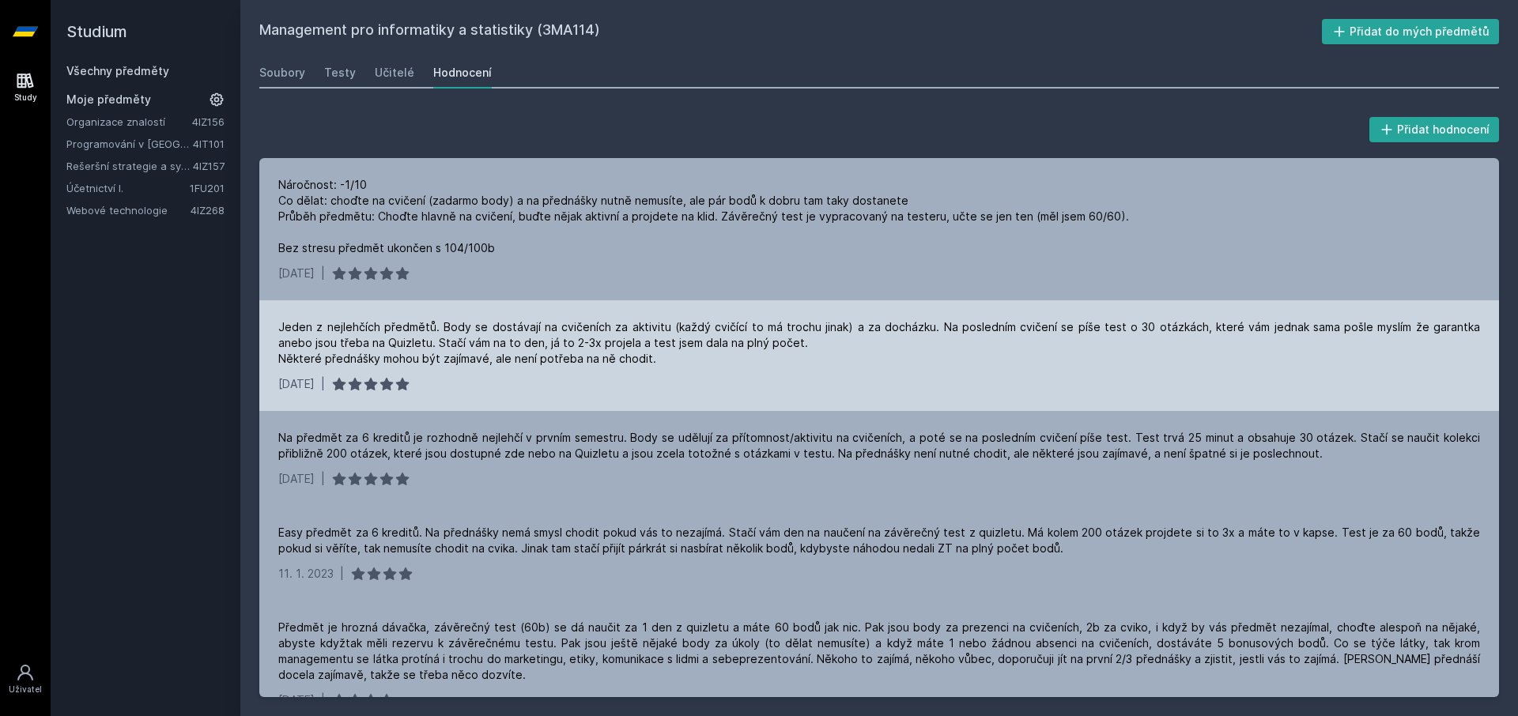
click at [437, 342] on div "Jeden z nejlehčích předmětů. Body se dostávají na cvičeních za aktivitu (každý …" at bounding box center [879, 342] width 1202 height 47
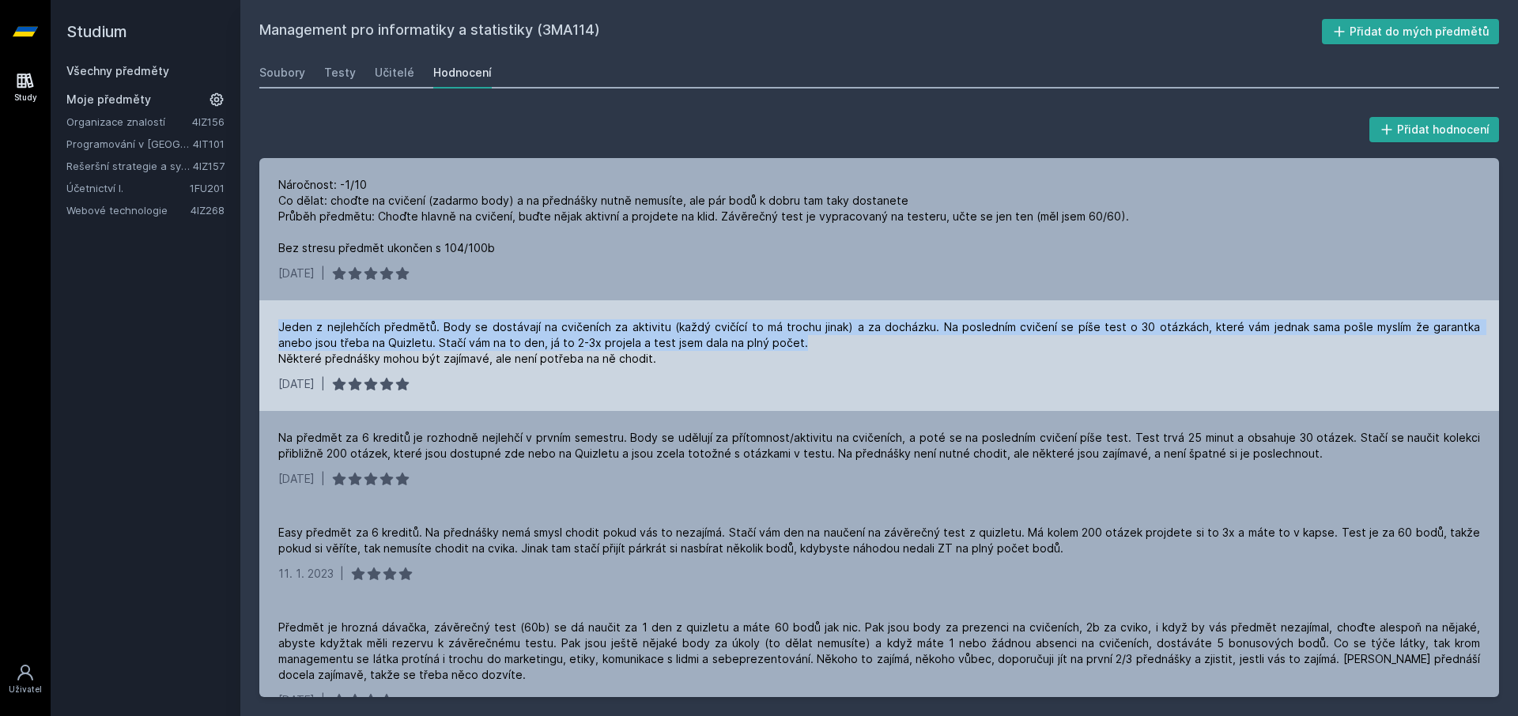
click at [437, 342] on div "Jeden z nejlehčích předmětů. Body se dostávají na cvičeních za aktivitu (každý …" at bounding box center [879, 342] width 1202 height 47
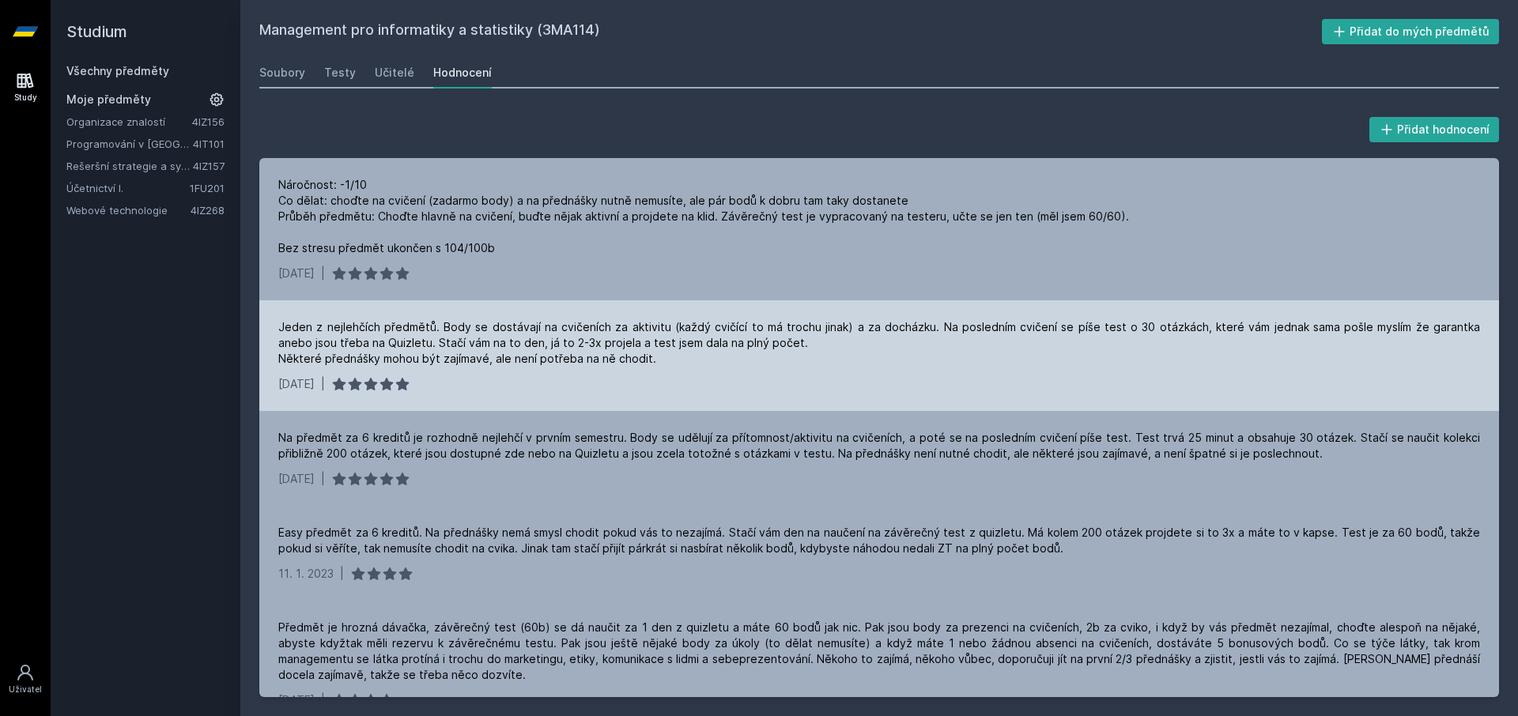
click at [437, 360] on div "Jeden z nejlehčích předmětů. Body se dostávají na cvičeních za aktivitu (každý …" at bounding box center [879, 342] width 1202 height 47
click at [432, 331] on div "Jeden z nejlehčích předmětů. Body se dostávají na cvičeních za aktivitu (každý …" at bounding box center [879, 342] width 1202 height 47
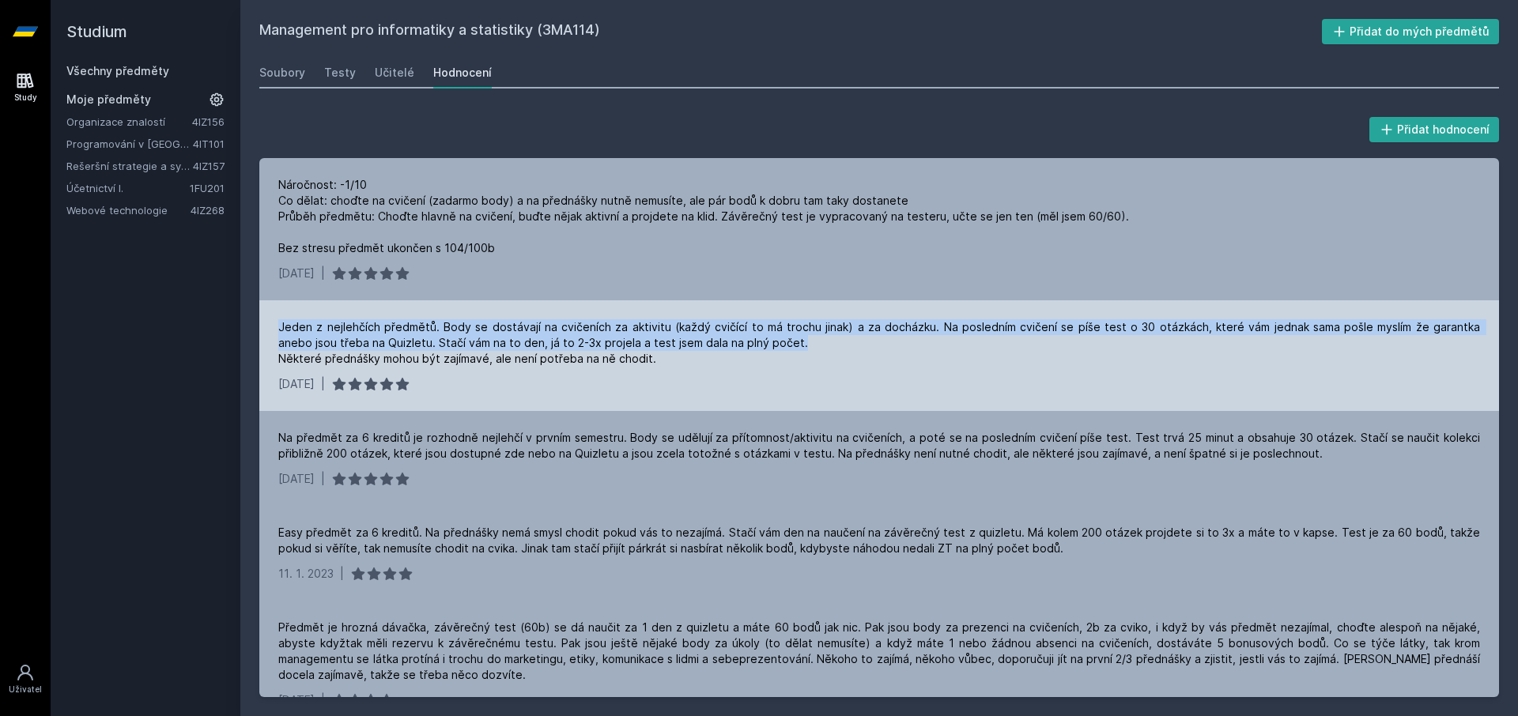
click at [432, 331] on div "Jeden z nejlehčích předmětů. Body se dostávají na cvičeních za aktivitu (každý …" at bounding box center [879, 342] width 1202 height 47
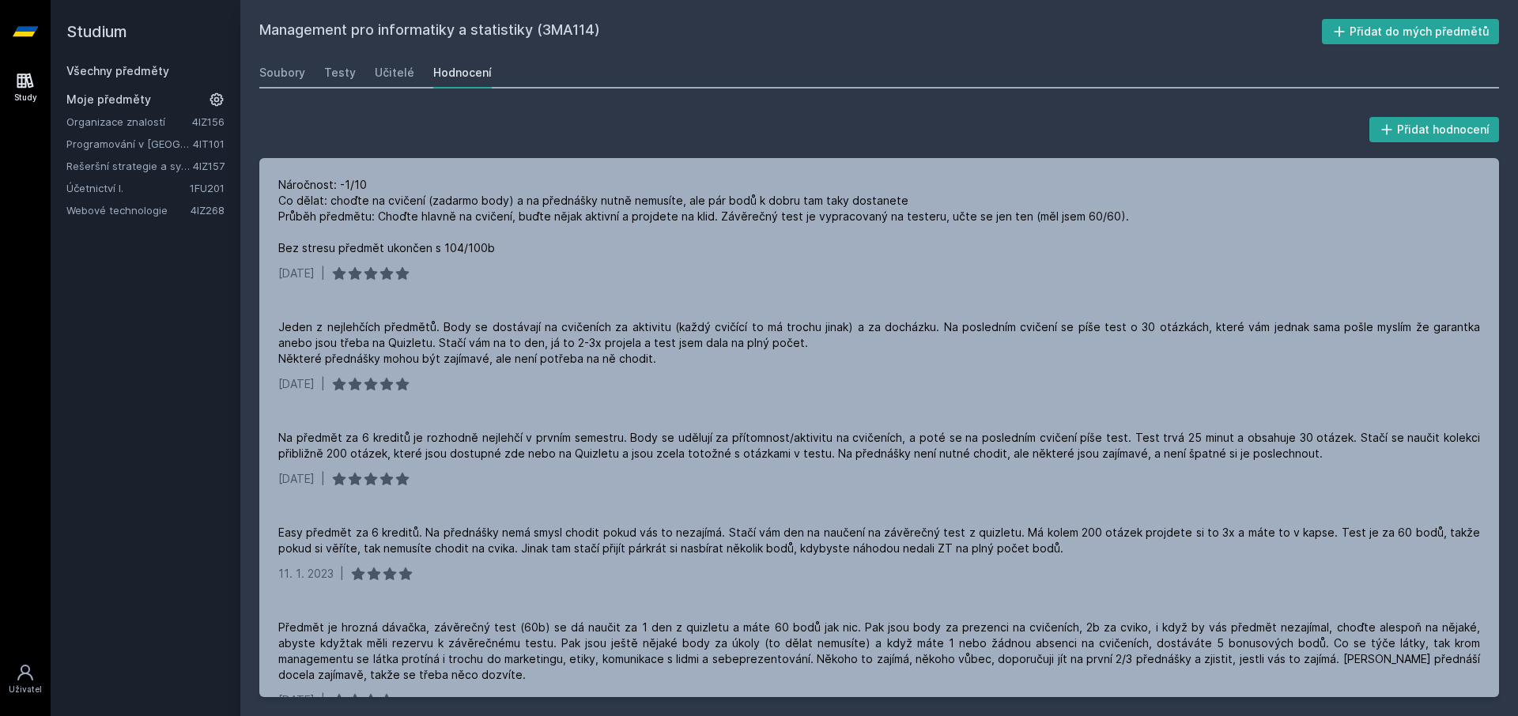
click at [105, 31] on h2 "Studium" at bounding box center [145, 31] width 158 height 63
click at [119, 73] on link "Všechny předměty" at bounding box center [117, 70] width 103 height 13
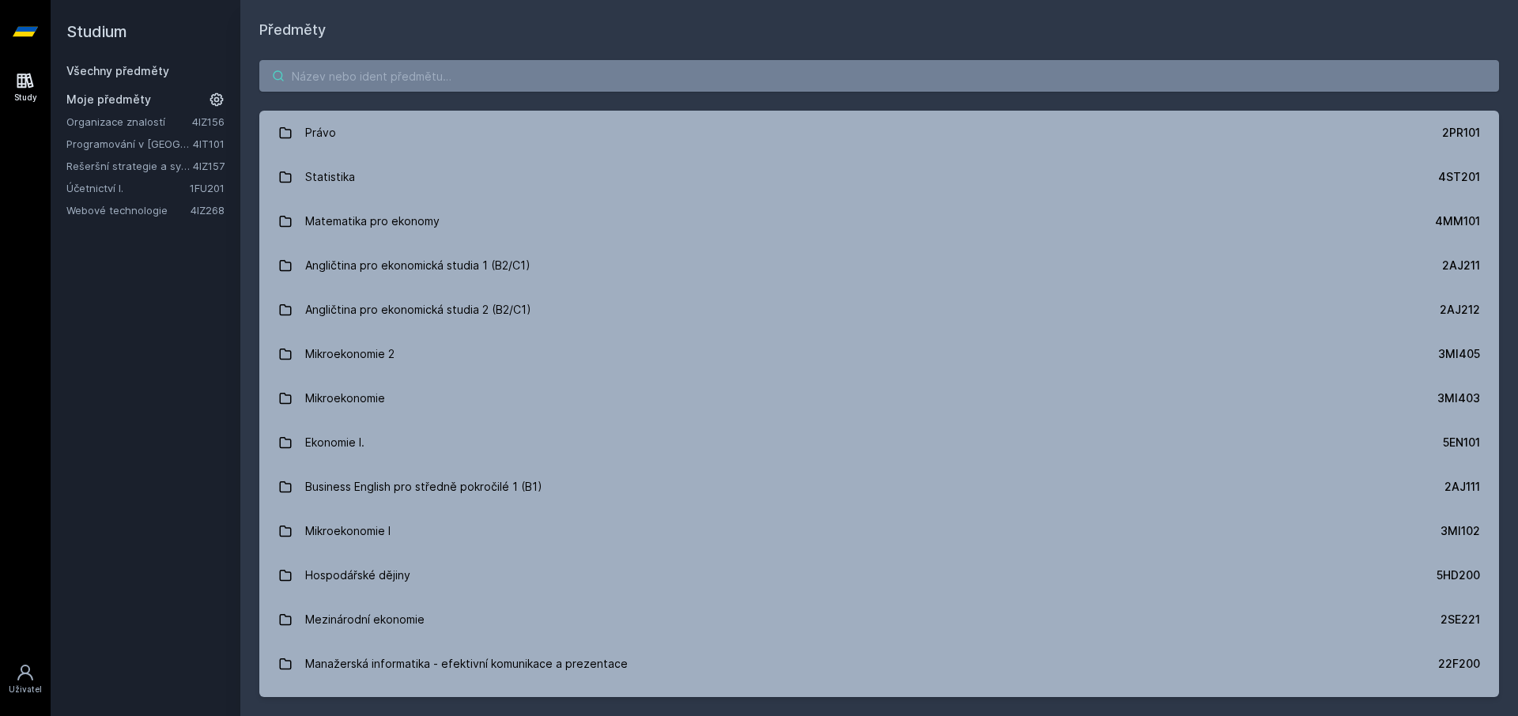
click at [424, 78] on input "search" at bounding box center [879, 76] width 1240 height 32
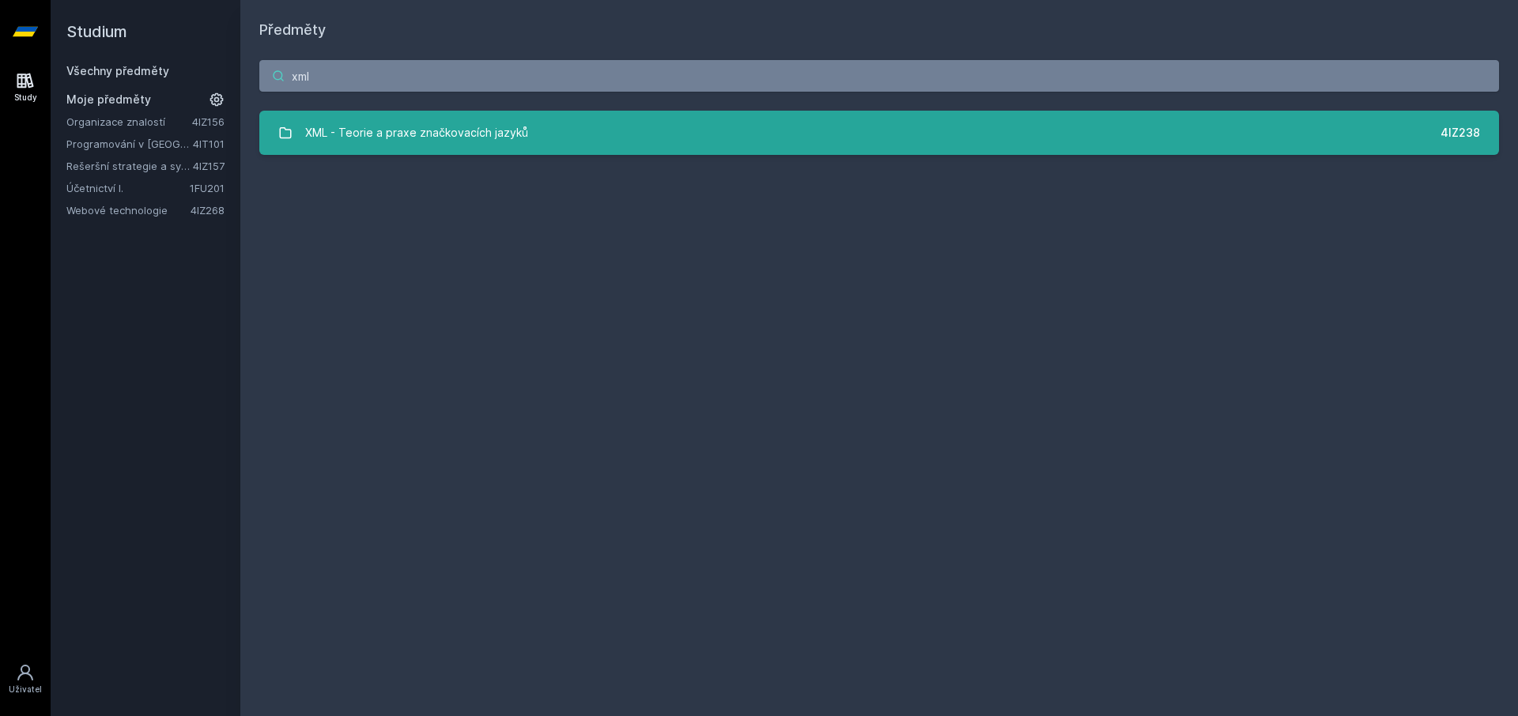
type input "xml"
click at [331, 151] on link "XML - Teorie a praxe značkovacích jazyků 4IZ238" at bounding box center [879, 133] width 1240 height 44
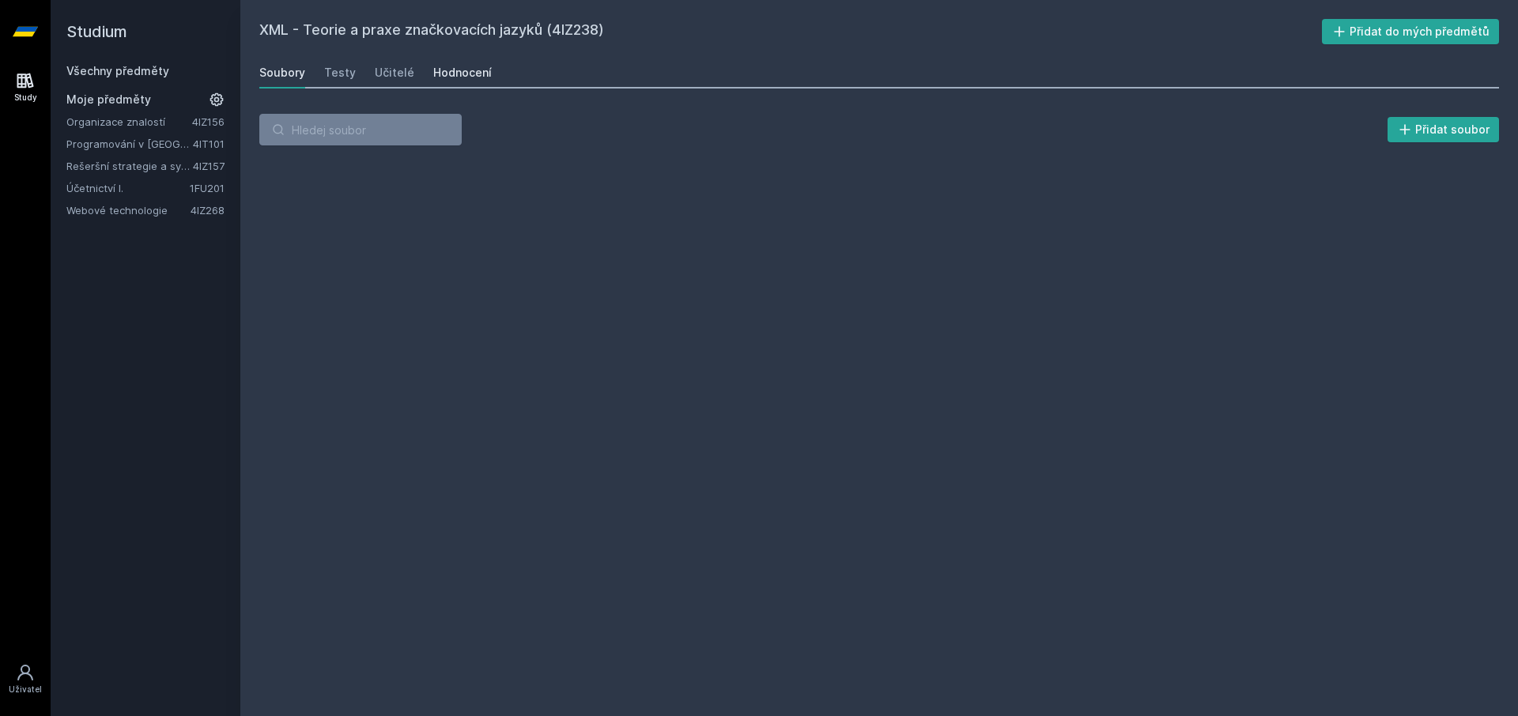
click at [444, 73] on div "Hodnocení" at bounding box center [462, 73] width 59 height 16
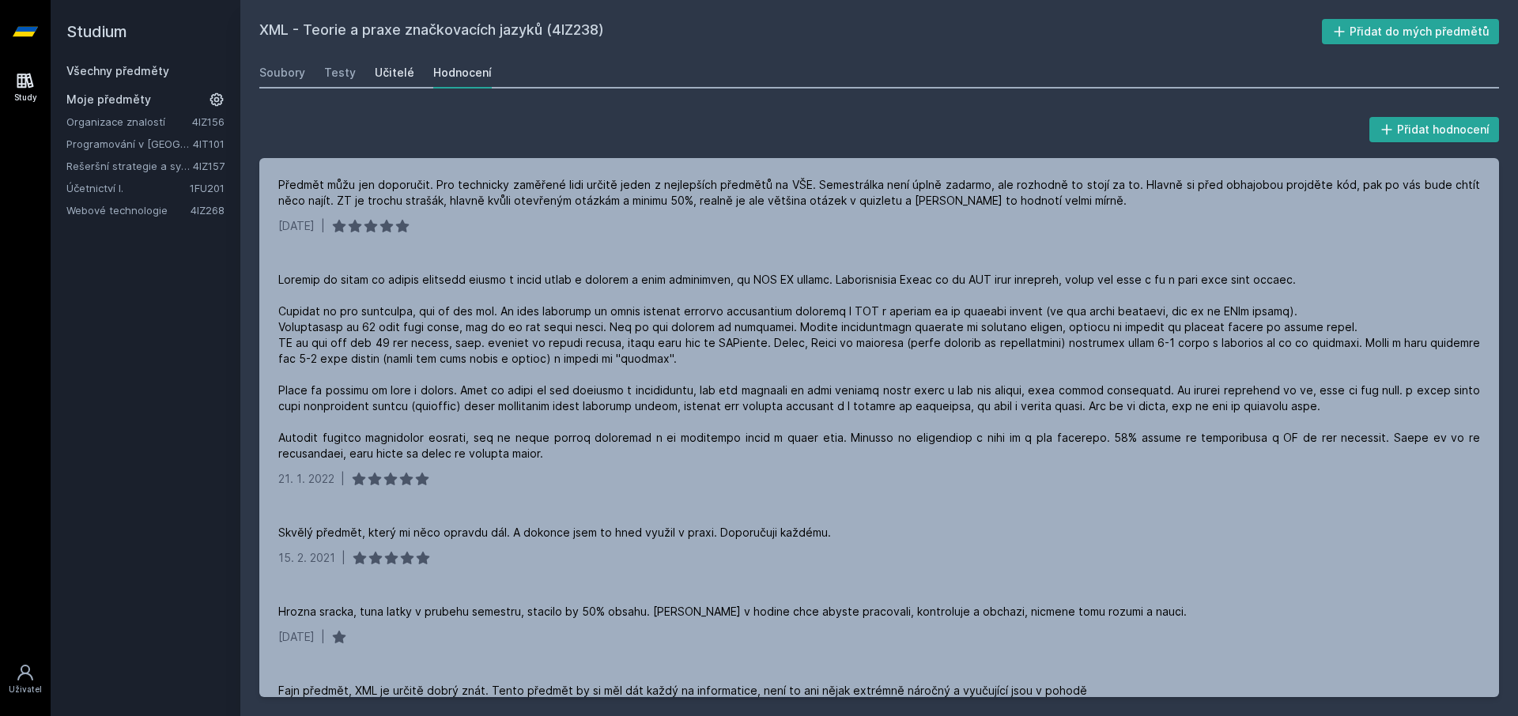
click at [387, 66] on div "Učitelé" at bounding box center [395, 73] width 40 height 16
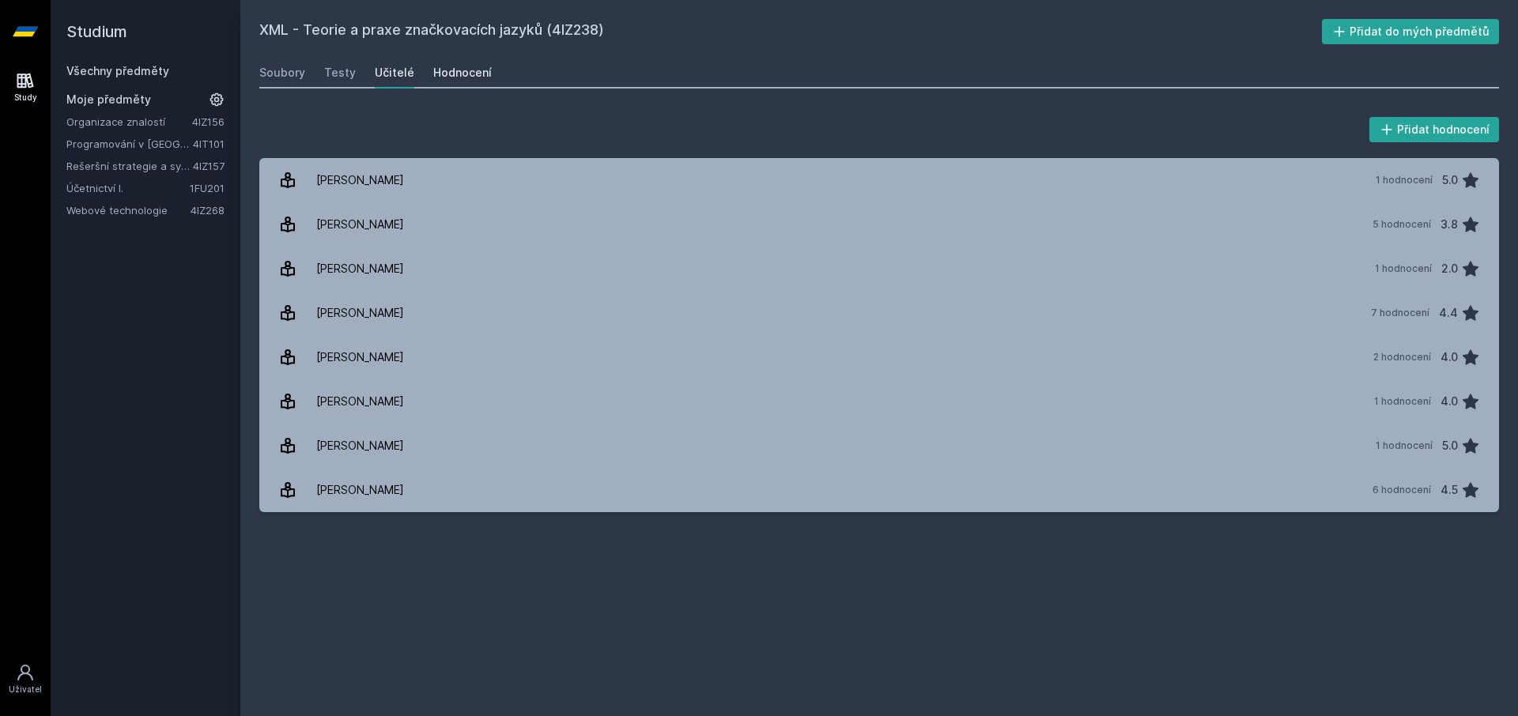
click at [472, 63] on link "Hodnocení" at bounding box center [462, 73] width 59 height 32
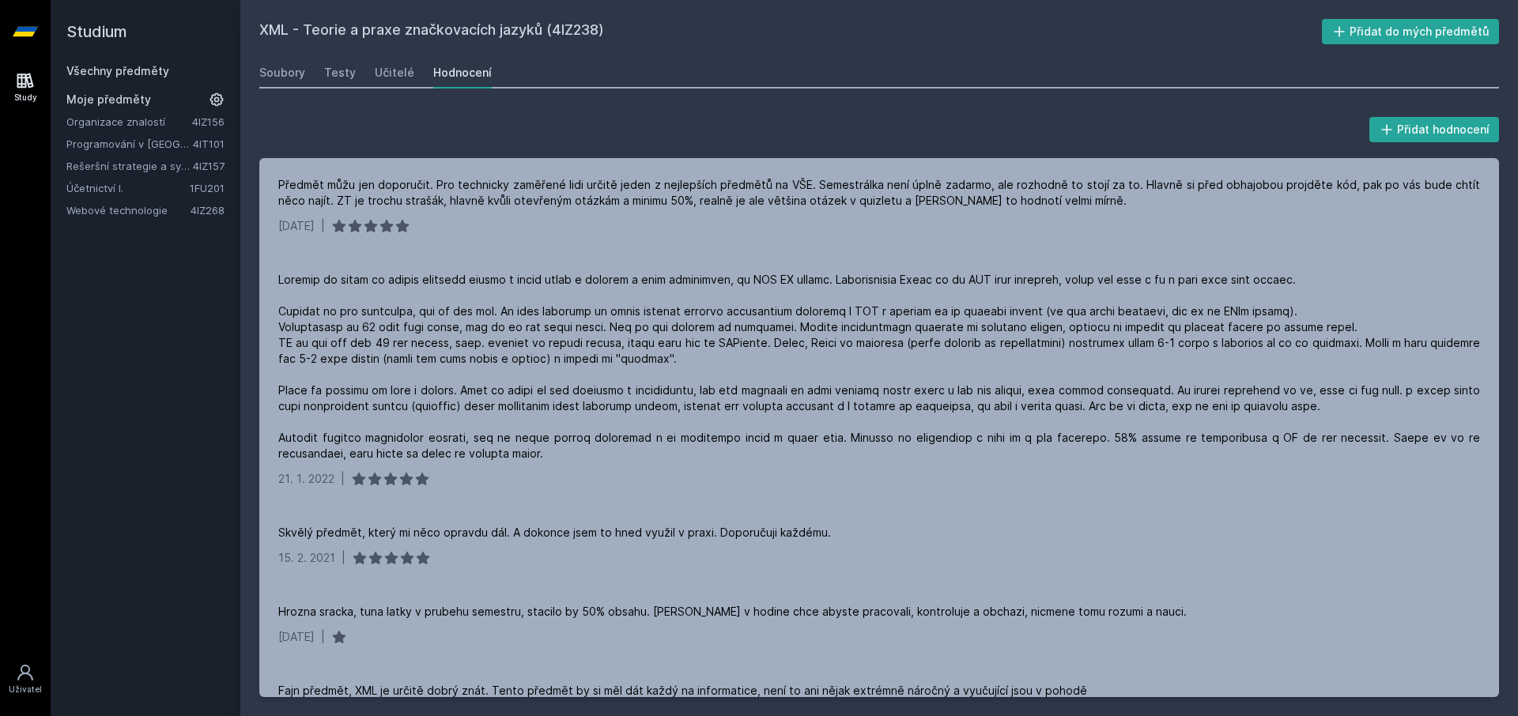
click at [125, 72] on link "Všechny předměty" at bounding box center [117, 70] width 103 height 13
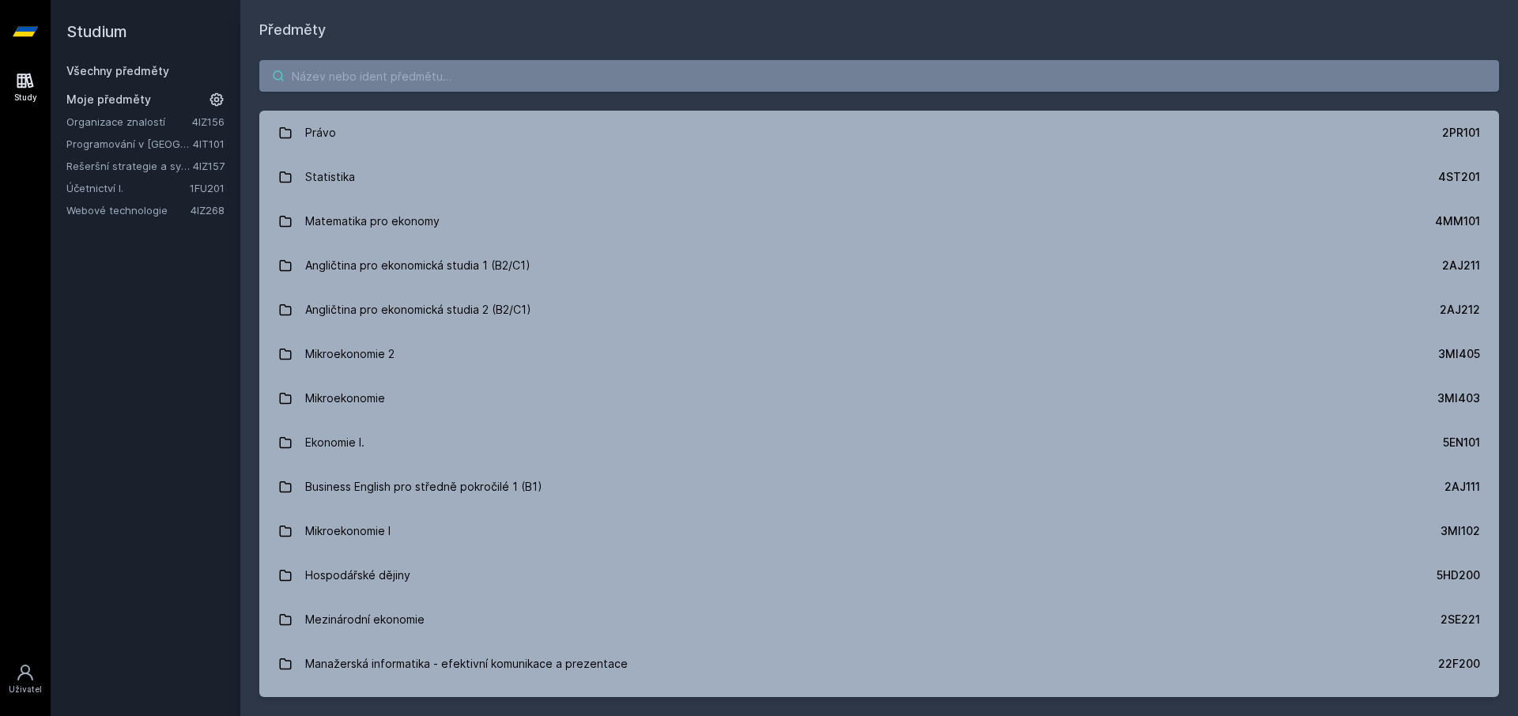
drag, startPoint x: 395, startPoint y: 73, endPoint x: 395, endPoint y: 81, distance: 7.9
click at [395, 76] on input "search" at bounding box center [879, 76] width 1240 height 32
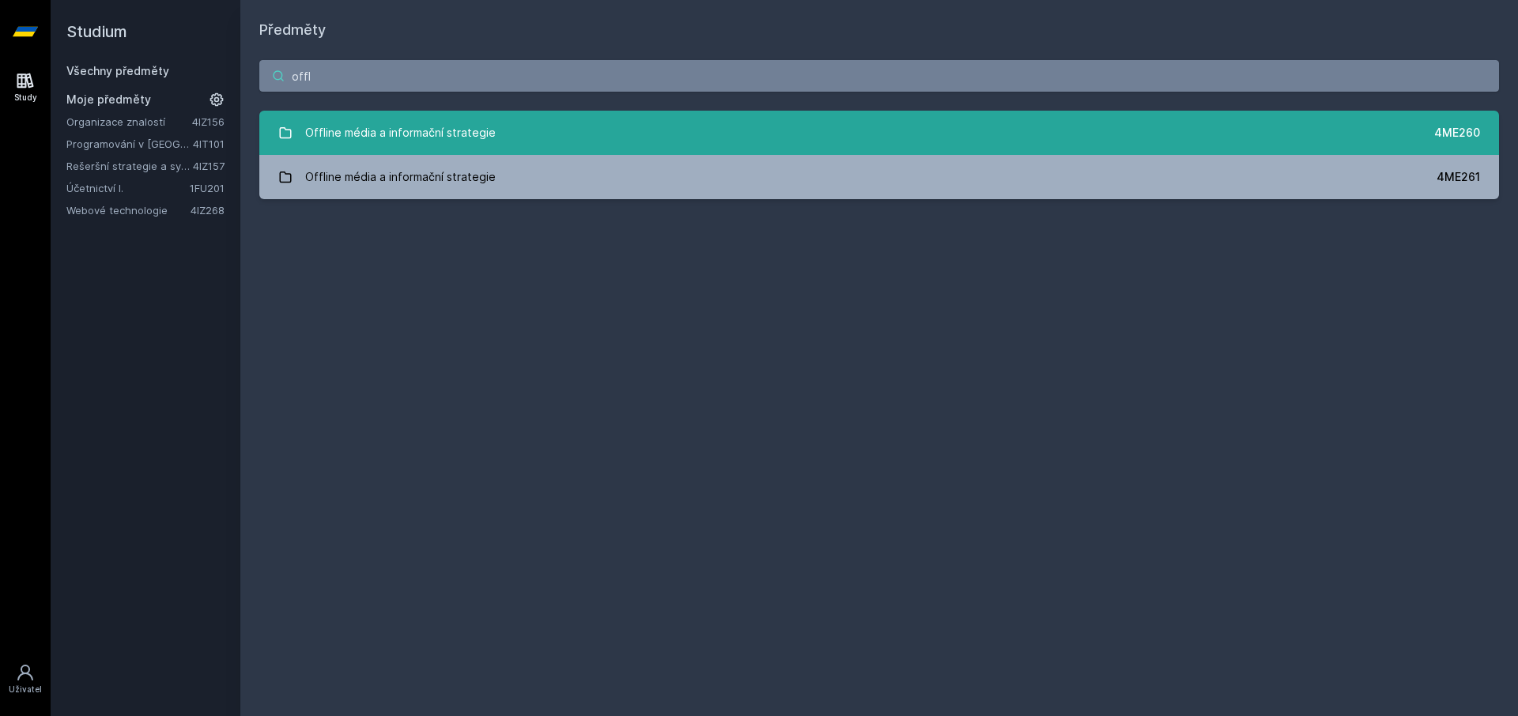
type input "offl"
click at [468, 145] on div "Offline média a informační strategie" at bounding box center [400, 133] width 191 height 32
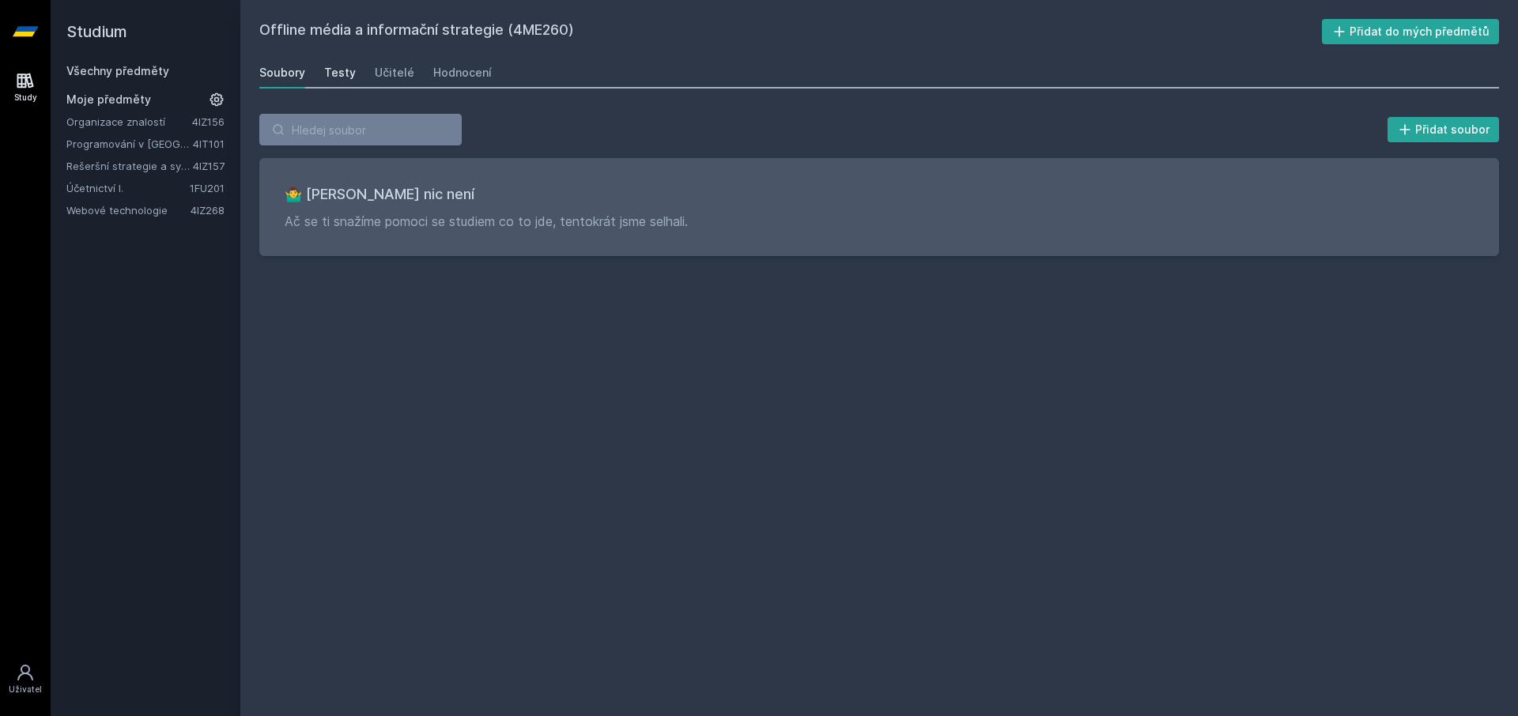
click at [331, 77] on div "Testy" at bounding box center [340, 73] width 32 height 16
click at [380, 73] on div "Učitelé" at bounding box center [395, 73] width 40 height 16
click at [447, 77] on div "Hodnocení" at bounding box center [462, 73] width 59 height 16
